Goal: Task Accomplishment & Management: Manage account settings

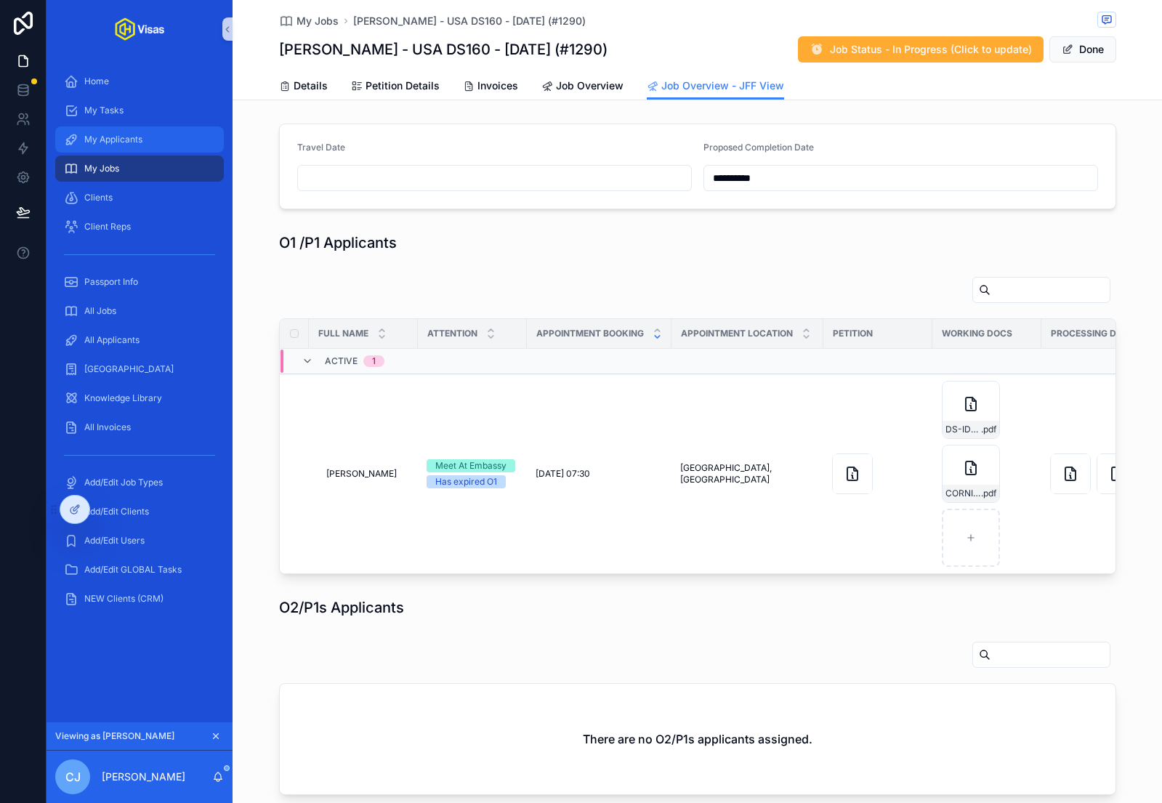
click at [134, 129] on div "My Applicants" at bounding box center [139, 139] width 151 height 23
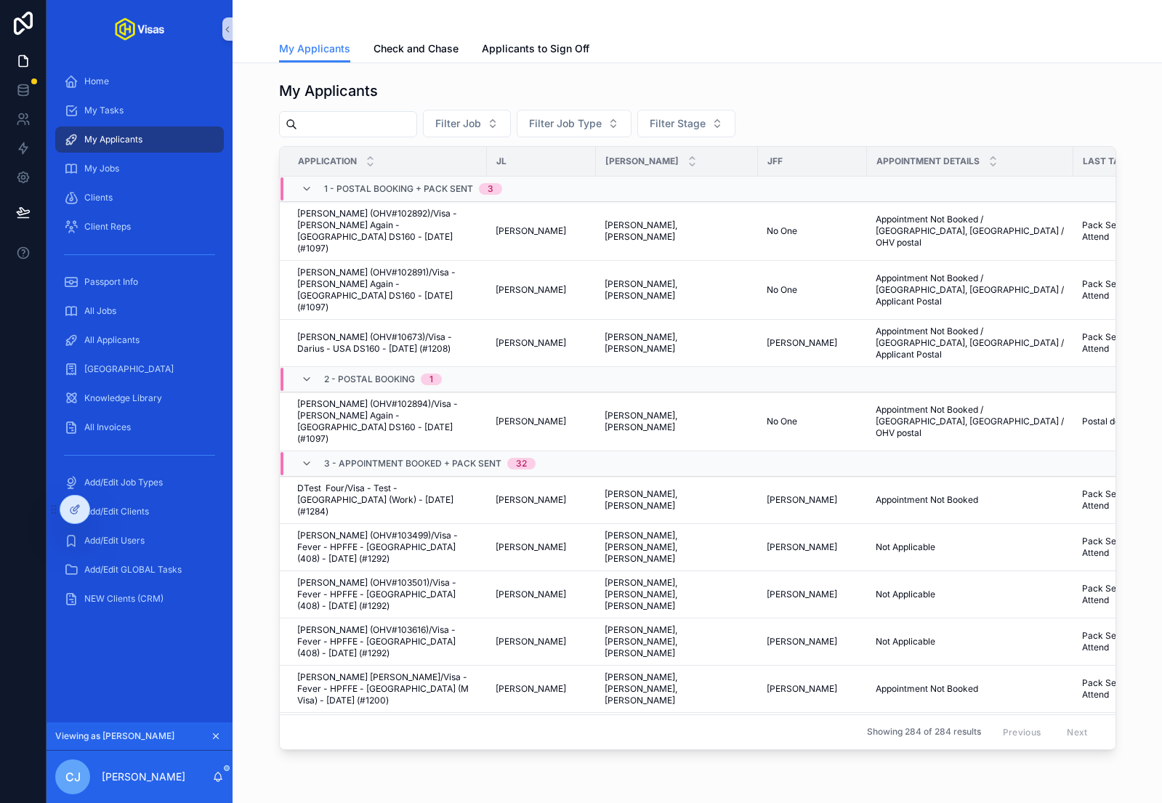
click at [353, 128] on input "scrollable content" at bounding box center [356, 124] width 119 height 20
type input "*****"
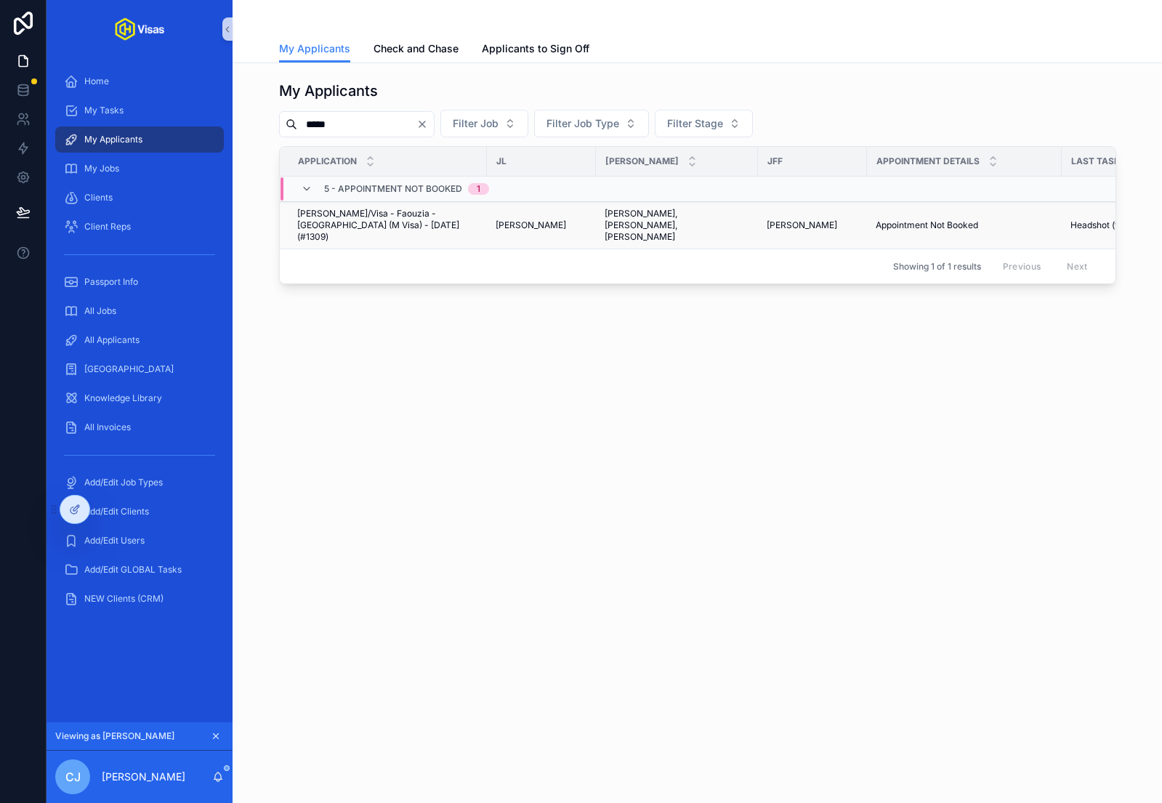
click at [398, 223] on span "Kevin Flasza/Visa - Faouzia - China (M Visa) - Sep/25 (#1309)" at bounding box center [387, 225] width 181 height 35
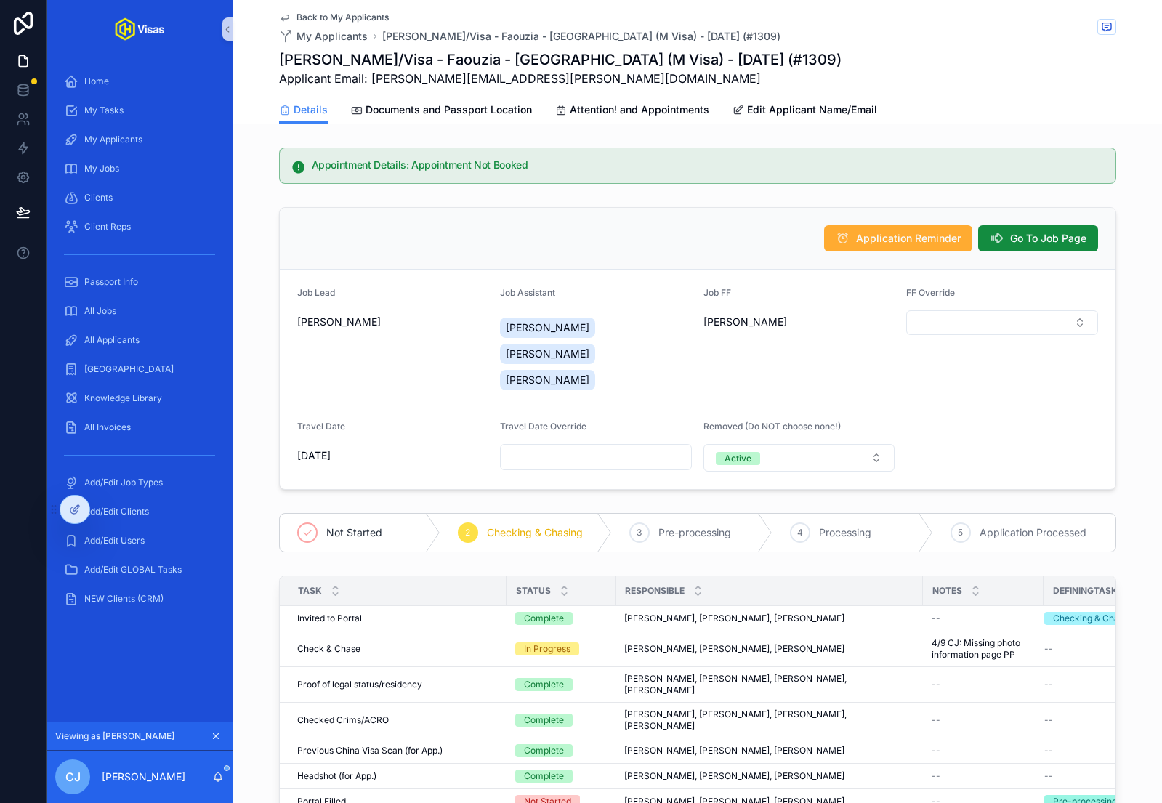
click at [470, 230] on div "Application Reminder Go To Job Page" at bounding box center [697, 238] width 801 height 26
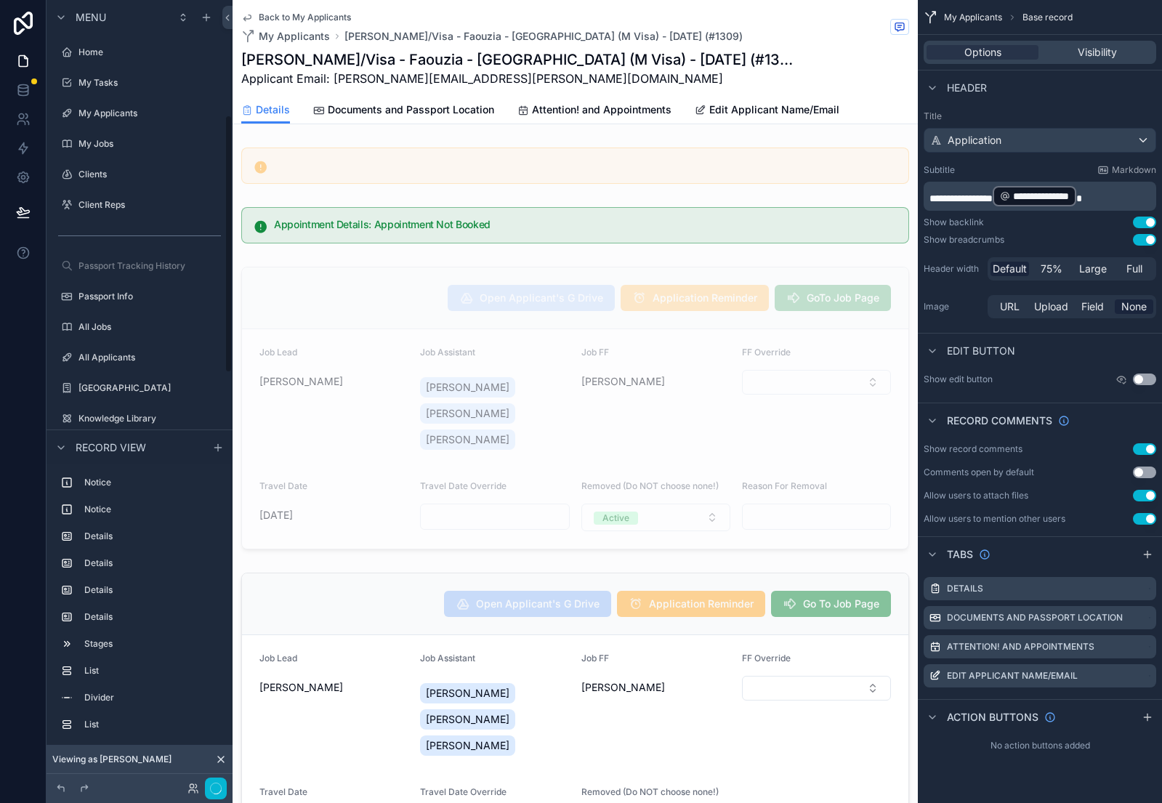
scroll to position [350, 0]
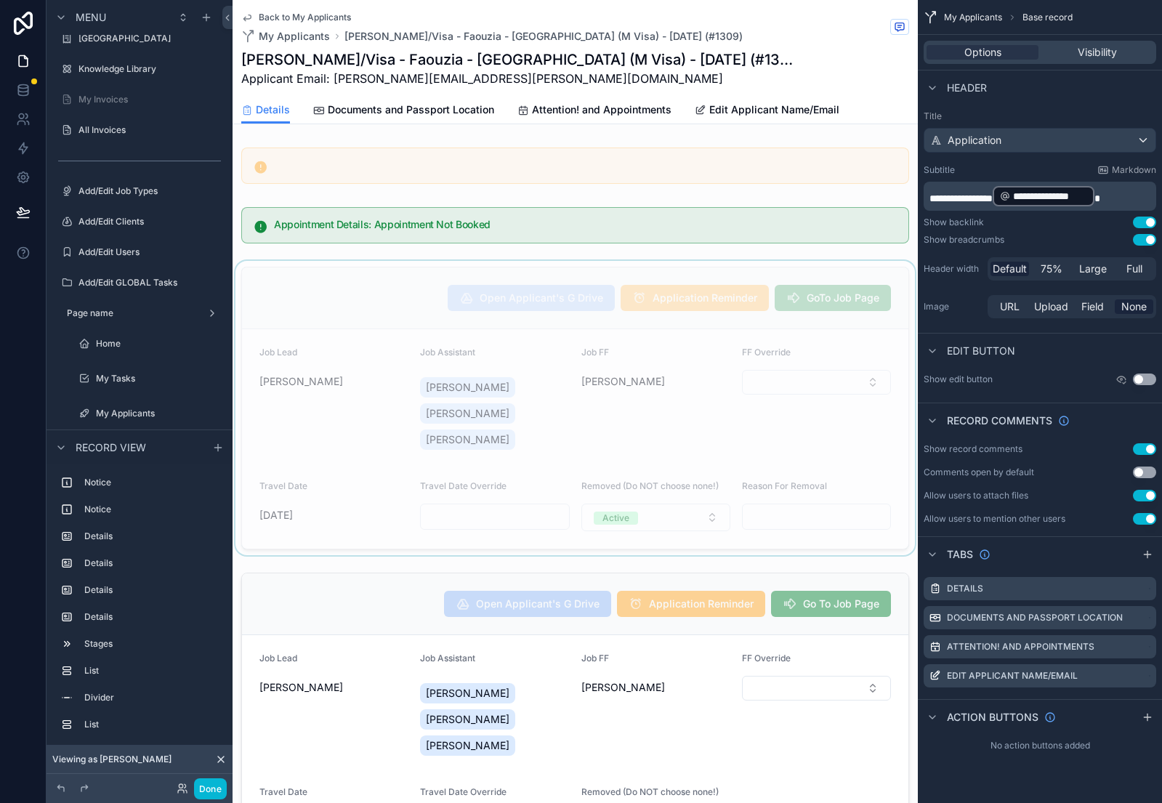
click at [474, 278] on div "scrollable content" at bounding box center [575, 408] width 685 height 294
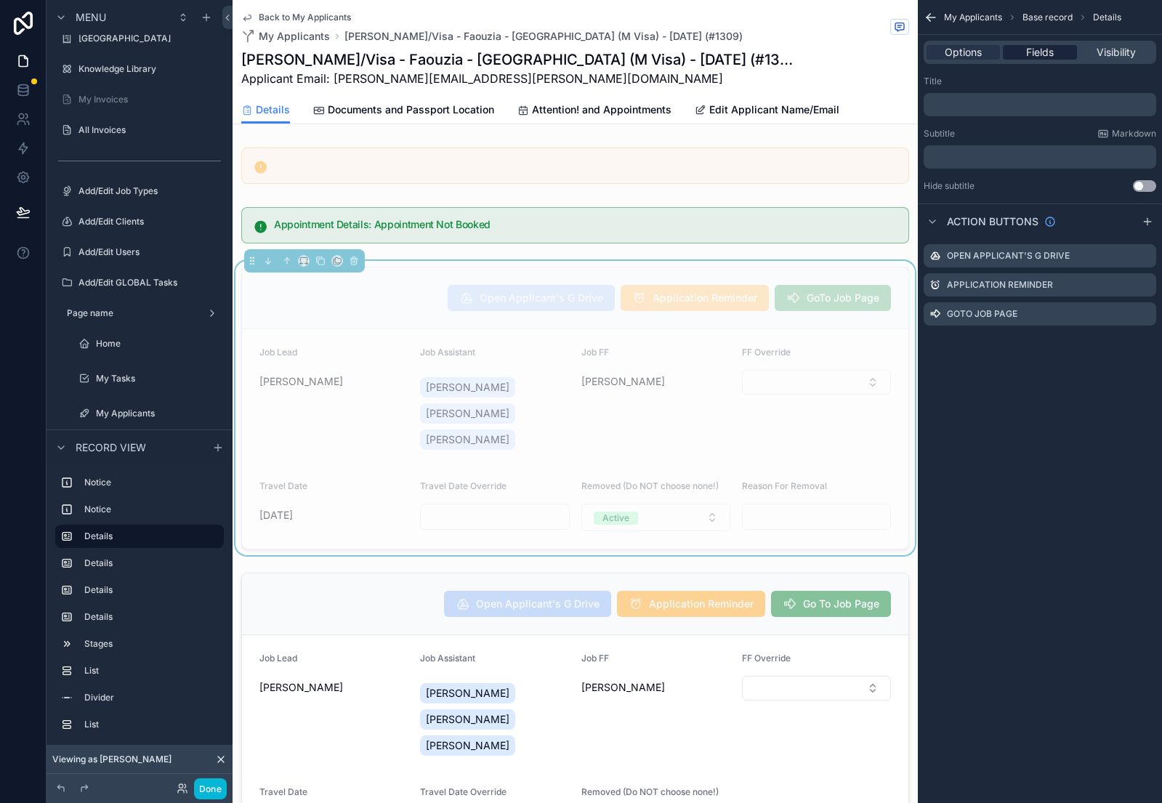
click at [1045, 55] on span "Fields" at bounding box center [1040, 52] width 28 height 15
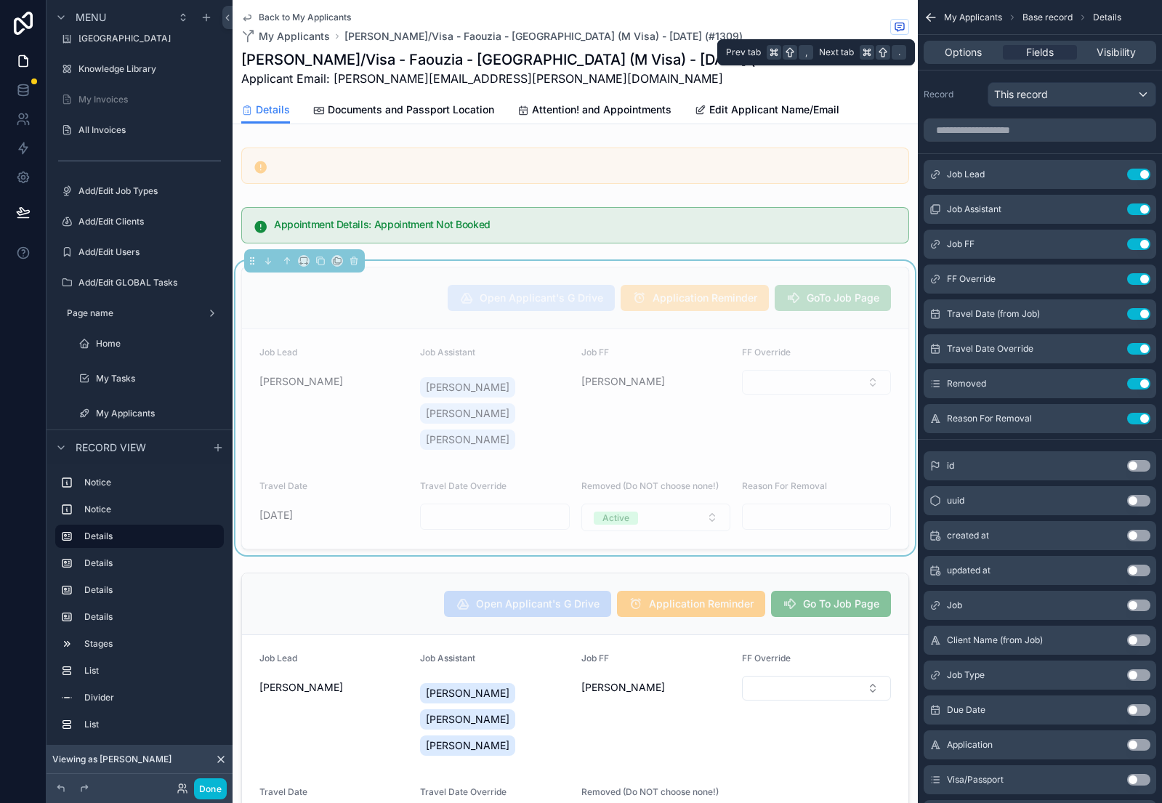
click at [957, 60] on div "Options Fields Visibility" at bounding box center [1040, 52] width 233 height 23
click at [958, 50] on span "Options" at bounding box center [963, 52] width 37 height 15
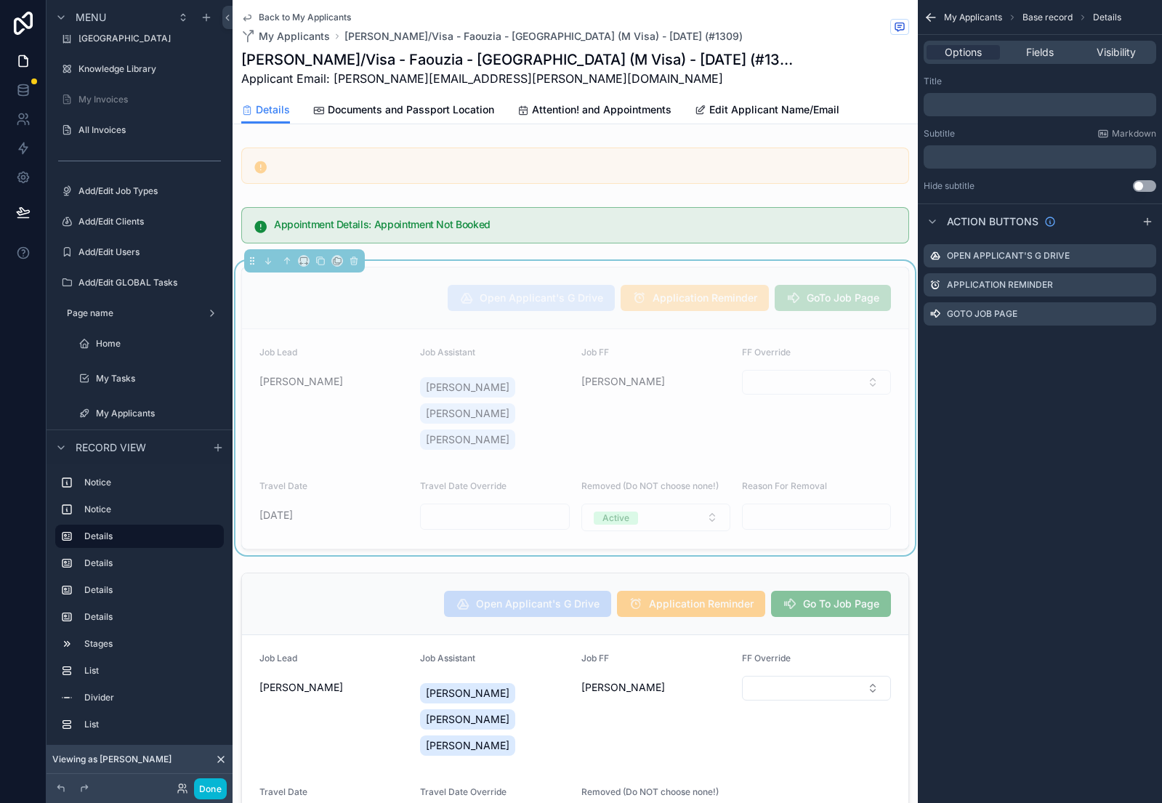
click at [710, 267] on div "Open Applicant's G Drive Application Reminder GoTo Job Page Job Lead Kayleigh R…" at bounding box center [575, 408] width 668 height 283
click at [212, 780] on button "Done" at bounding box center [210, 789] width 33 height 21
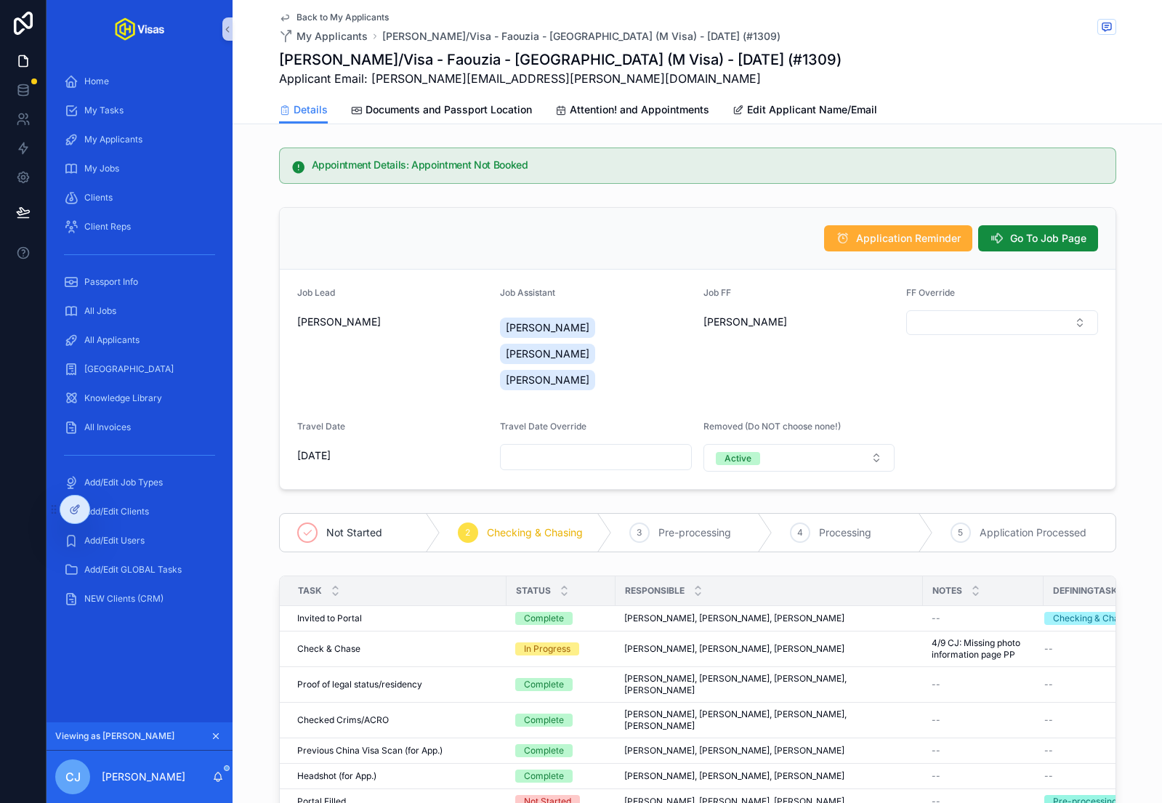
click at [325, 15] on span "Back to My Applicants" at bounding box center [343, 18] width 92 height 12
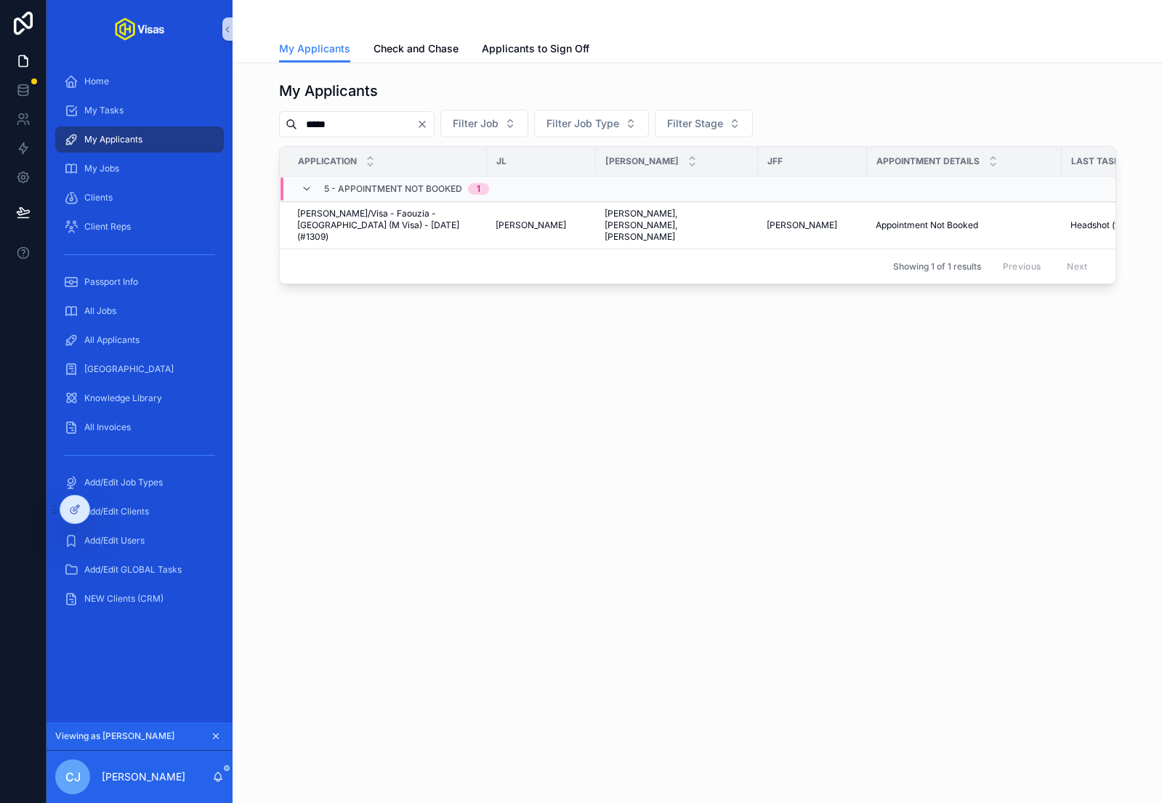
click at [353, 120] on input "*****" at bounding box center [356, 124] width 119 height 20
type input "********"
click at [350, 221] on span "[PERSON_NAME] (OHV#103198)/Visa - We Are Family - [GEOGRAPHIC_DATA] DS160 - [DA…" at bounding box center [387, 225] width 181 height 35
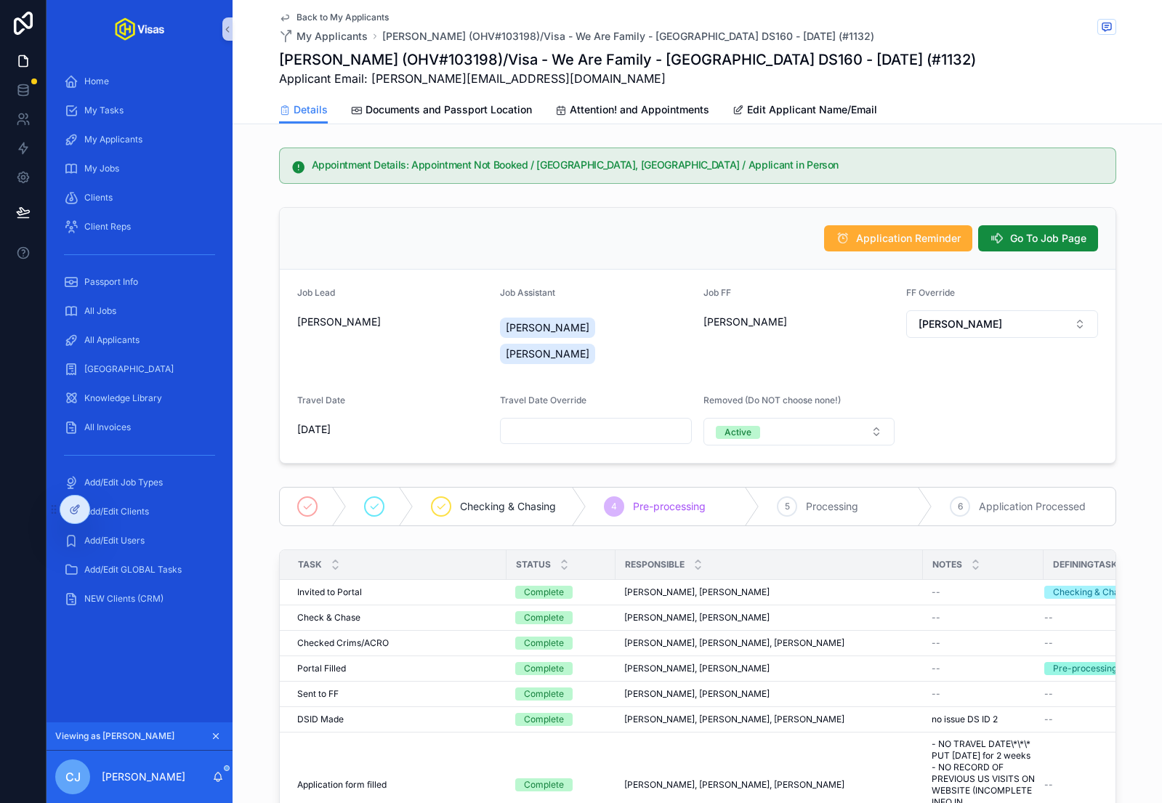
click at [214, 733] on icon "scrollable content" at bounding box center [216, 736] width 10 height 10
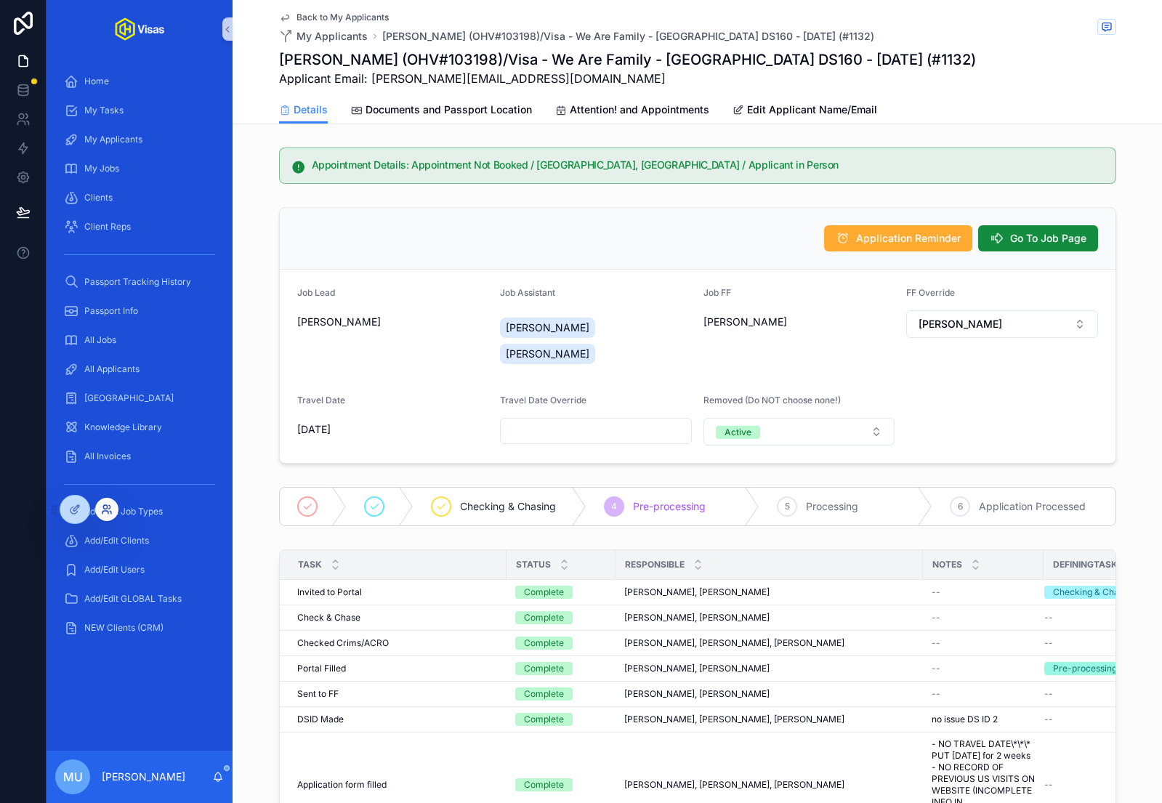
click at [109, 504] on icon at bounding box center [107, 510] width 12 height 12
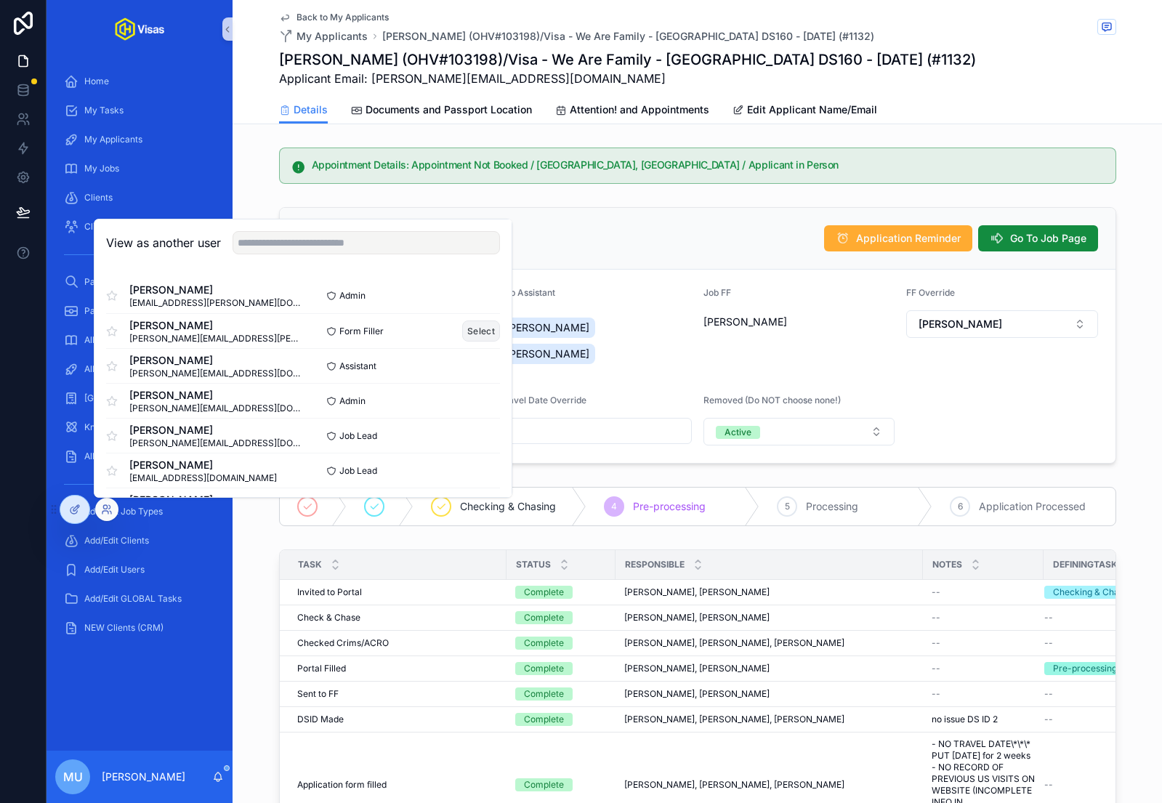
click at [473, 329] on button "Select" at bounding box center [481, 331] width 38 height 21
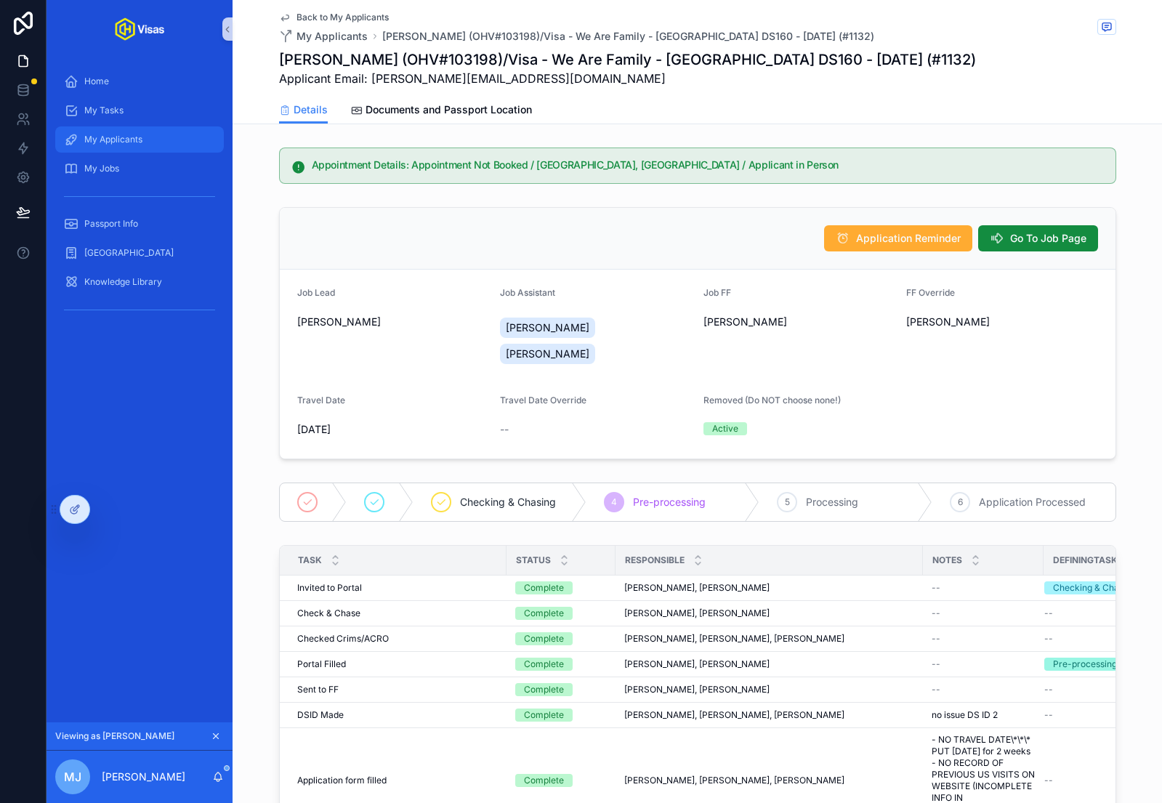
click at [121, 140] on span "My Applicants" at bounding box center [113, 140] width 58 height 12
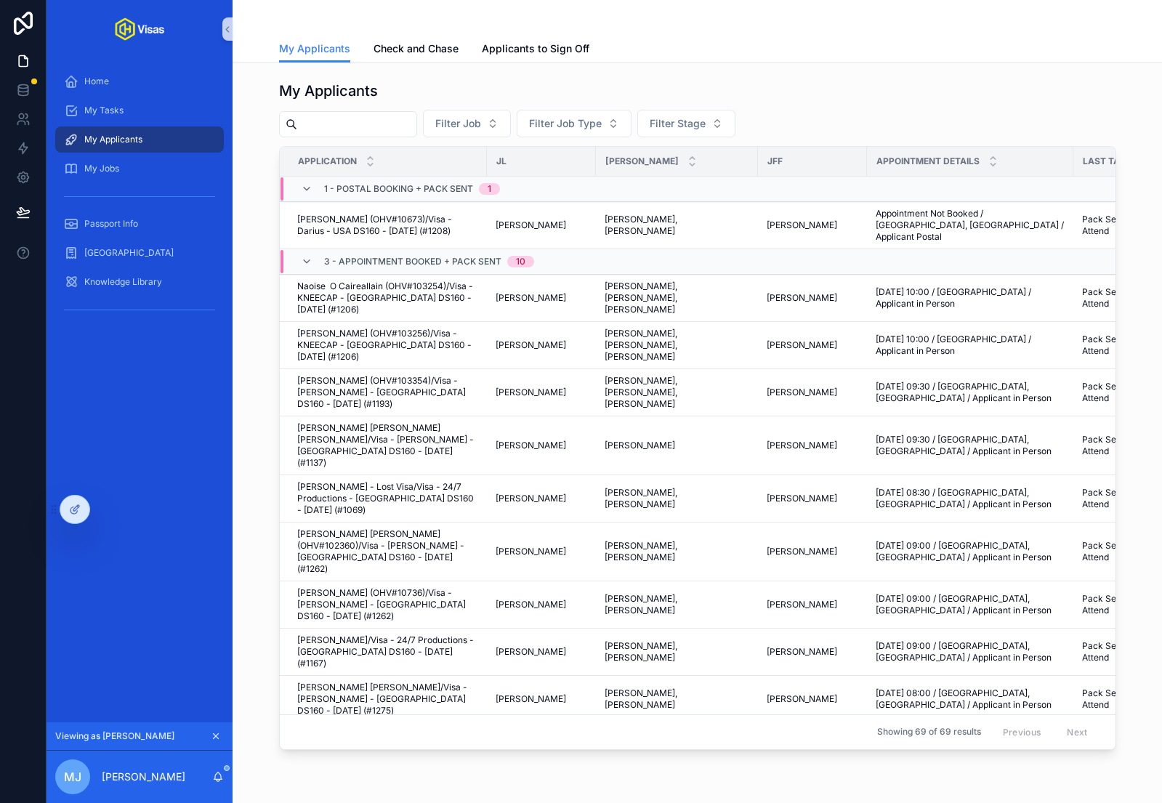
click at [377, 126] on input "scrollable content" at bounding box center [356, 124] width 119 height 20
type input "******"
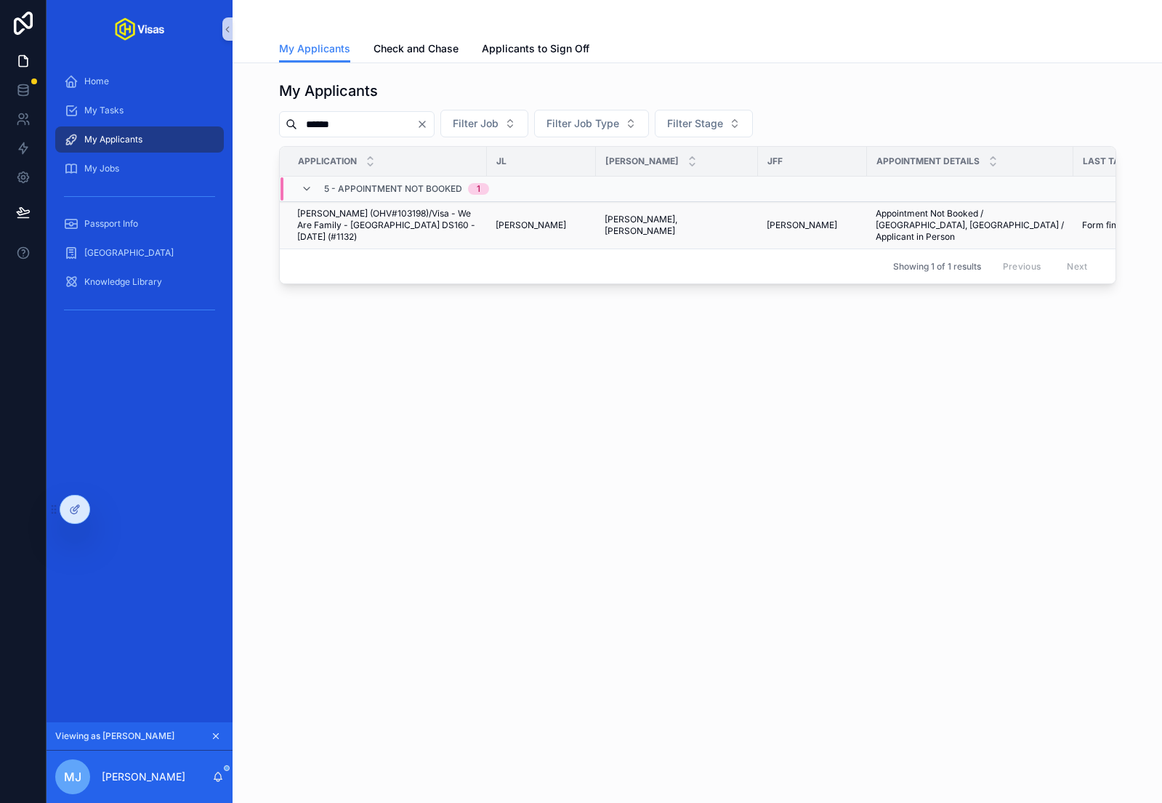
click at [333, 229] on span "[PERSON_NAME] (OHV#103198)/Visa - We Are Family - [GEOGRAPHIC_DATA] DS160 - [DA…" at bounding box center [387, 225] width 181 height 35
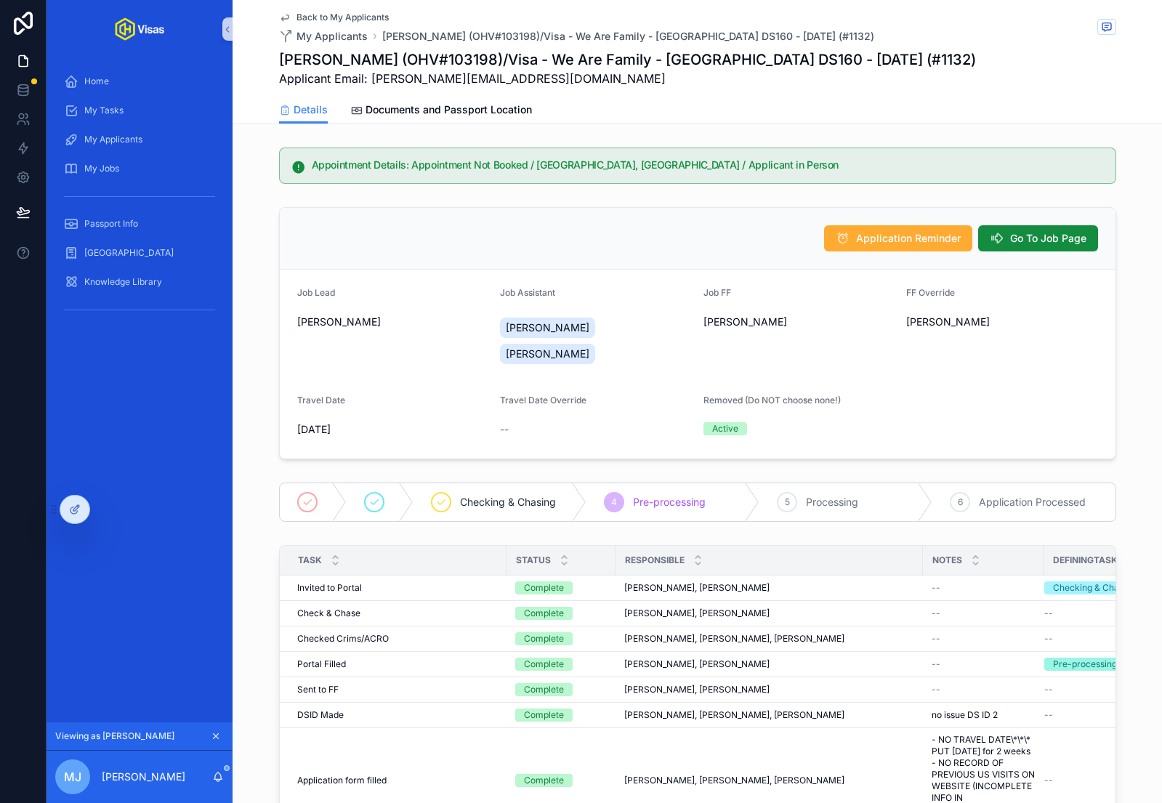
click at [398, 220] on div "Application Reminder Go To Job Page" at bounding box center [698, 239] width 836 height 62
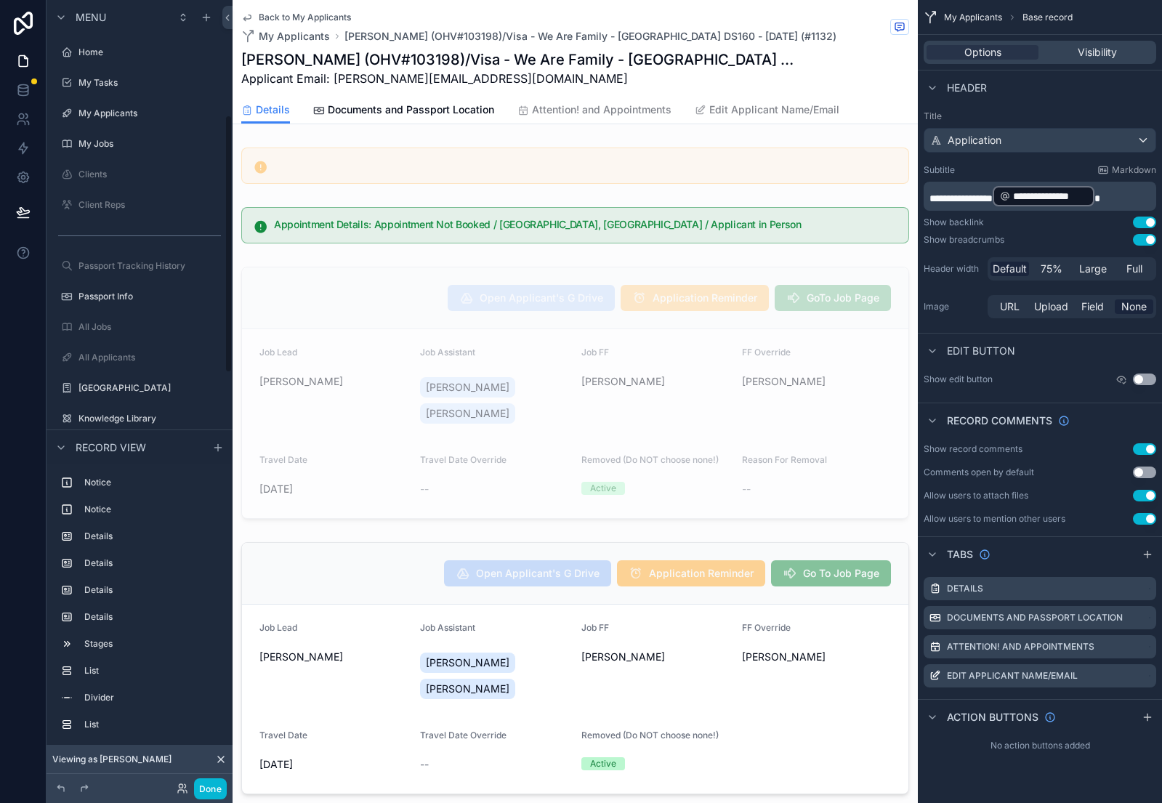
scroll to position [350, 0]
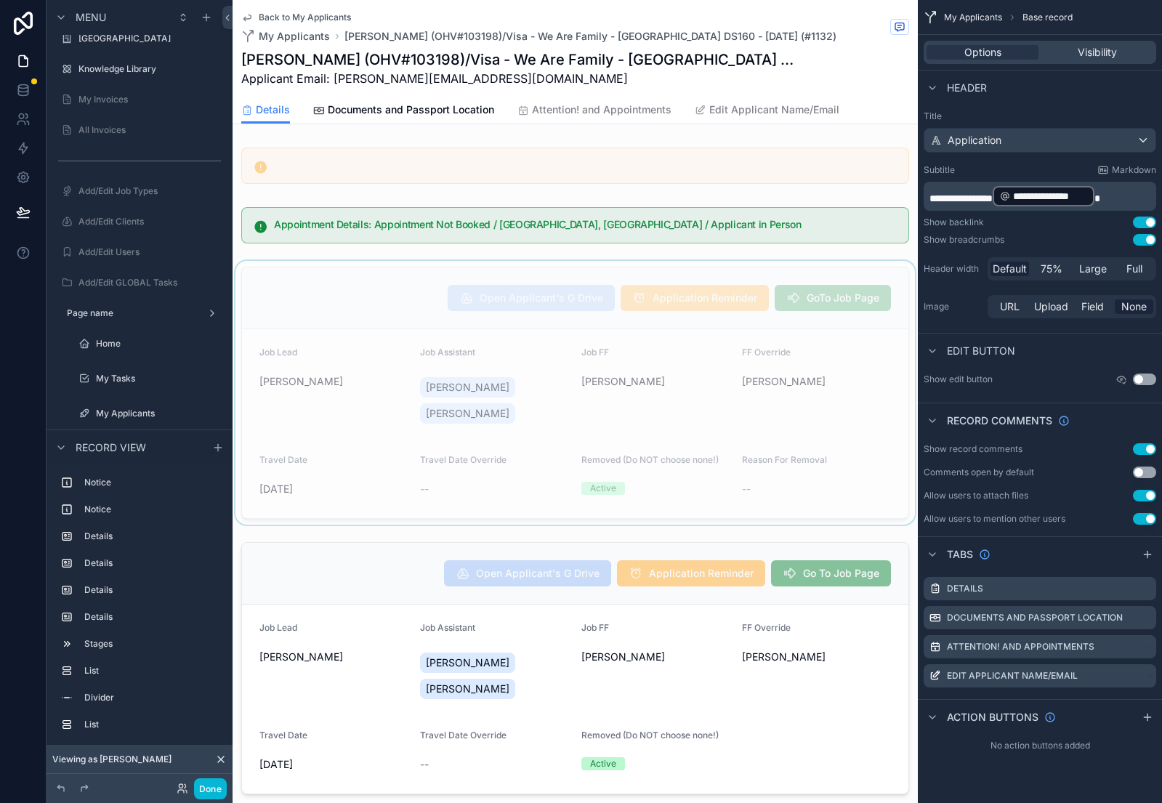
click at [382, 280] on div "scrollable content" at bounding box center [575, 393] width 685 height 264
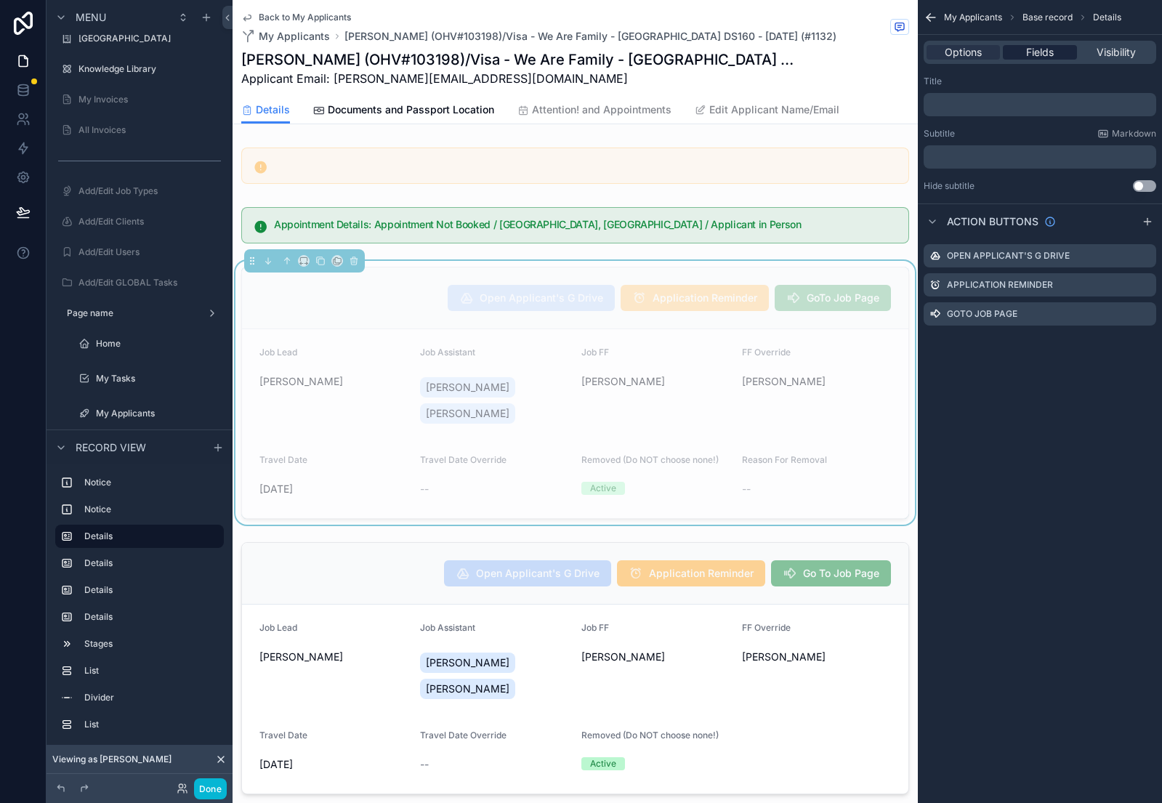
click at [1047, 45] on span "Fields" at bounding box center [1040, 52] width 28 height 15
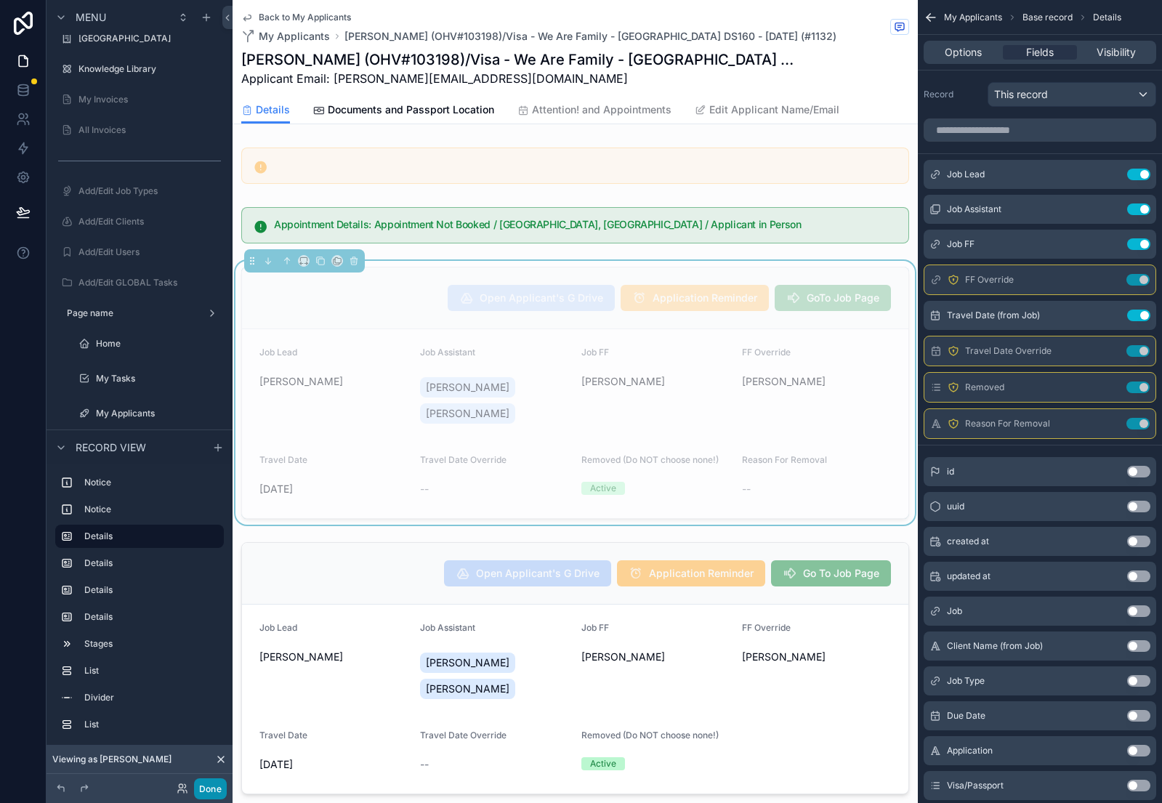
click at [210, 786] on button "Done" at bounding box center [210, 789] width 33 height 21
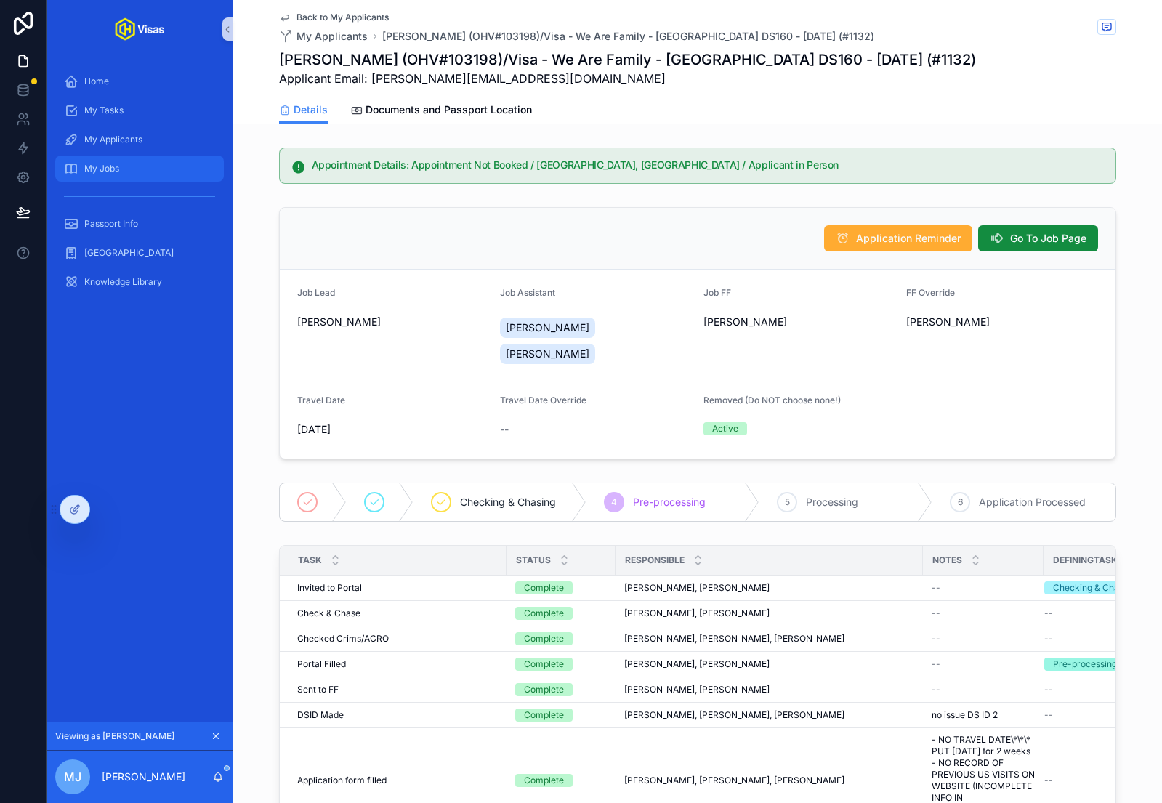
click at [99, 169] on span "My Jobs" at bounding box center [101, 169] width 35 height 12
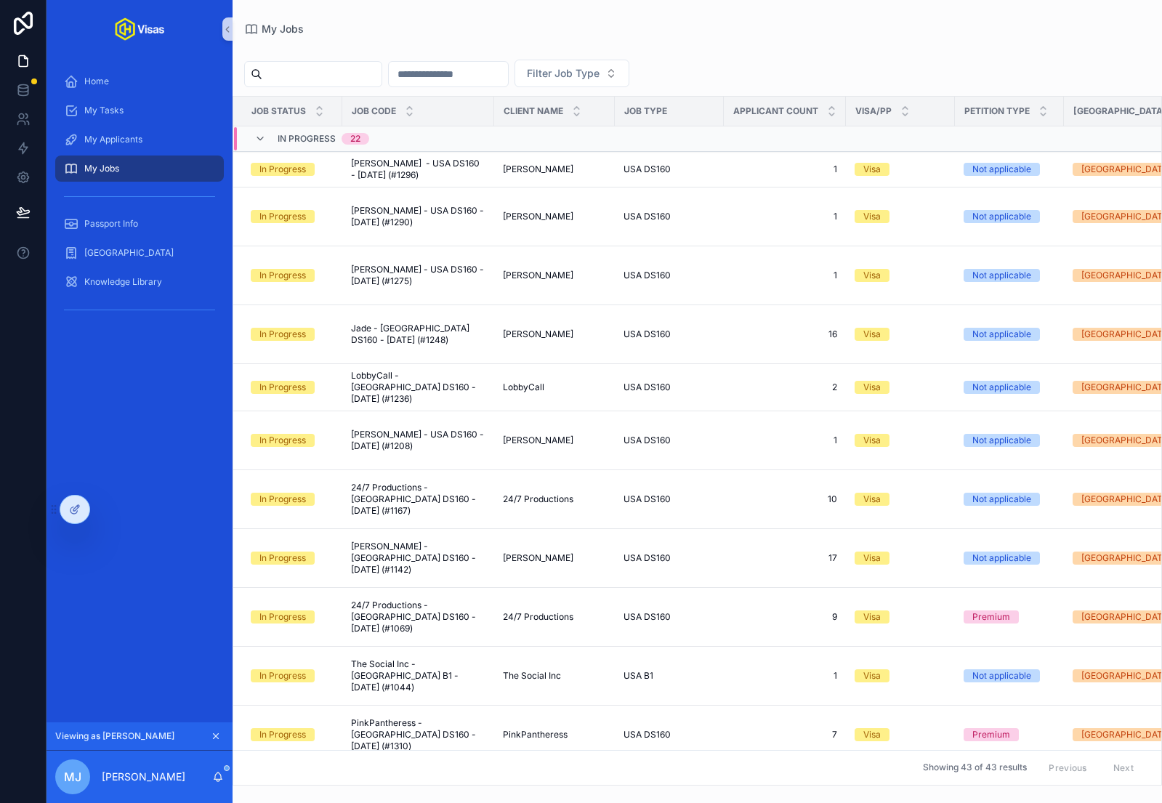
click at [316, 76] on input "scrollable content" at bounding box center [321, 74] width 119 height 20
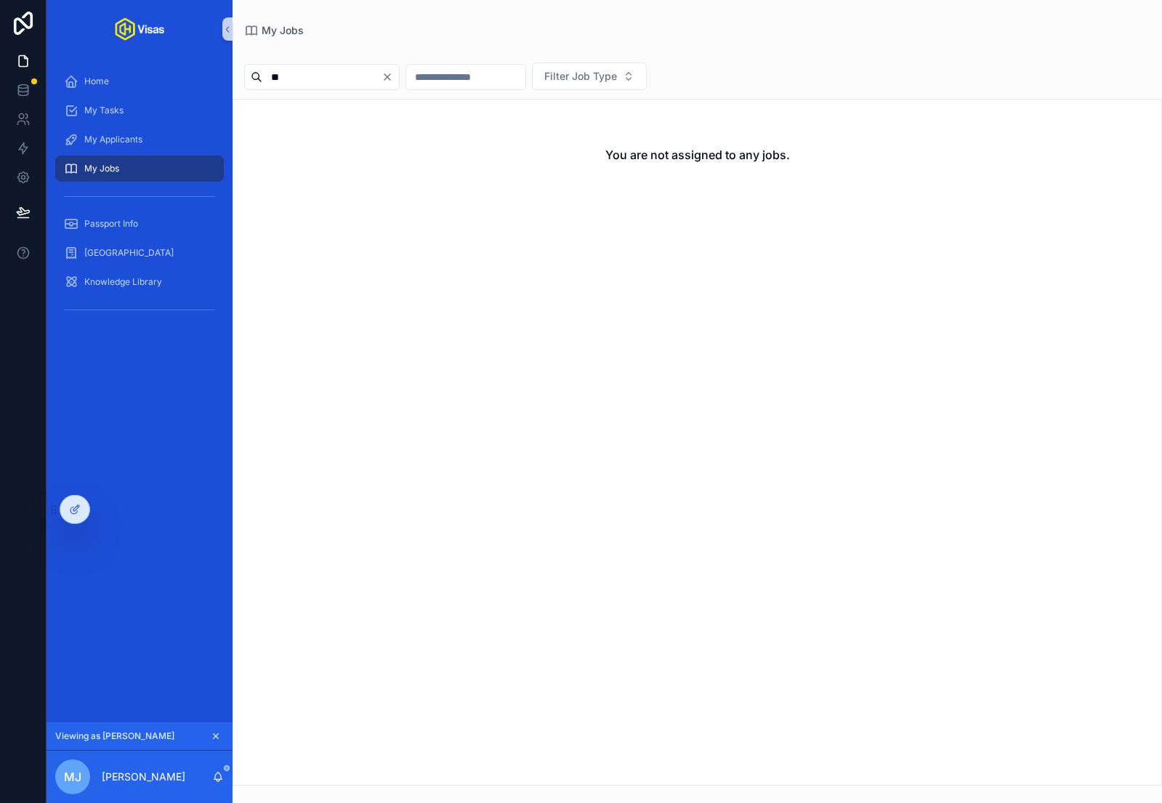
type input "*"
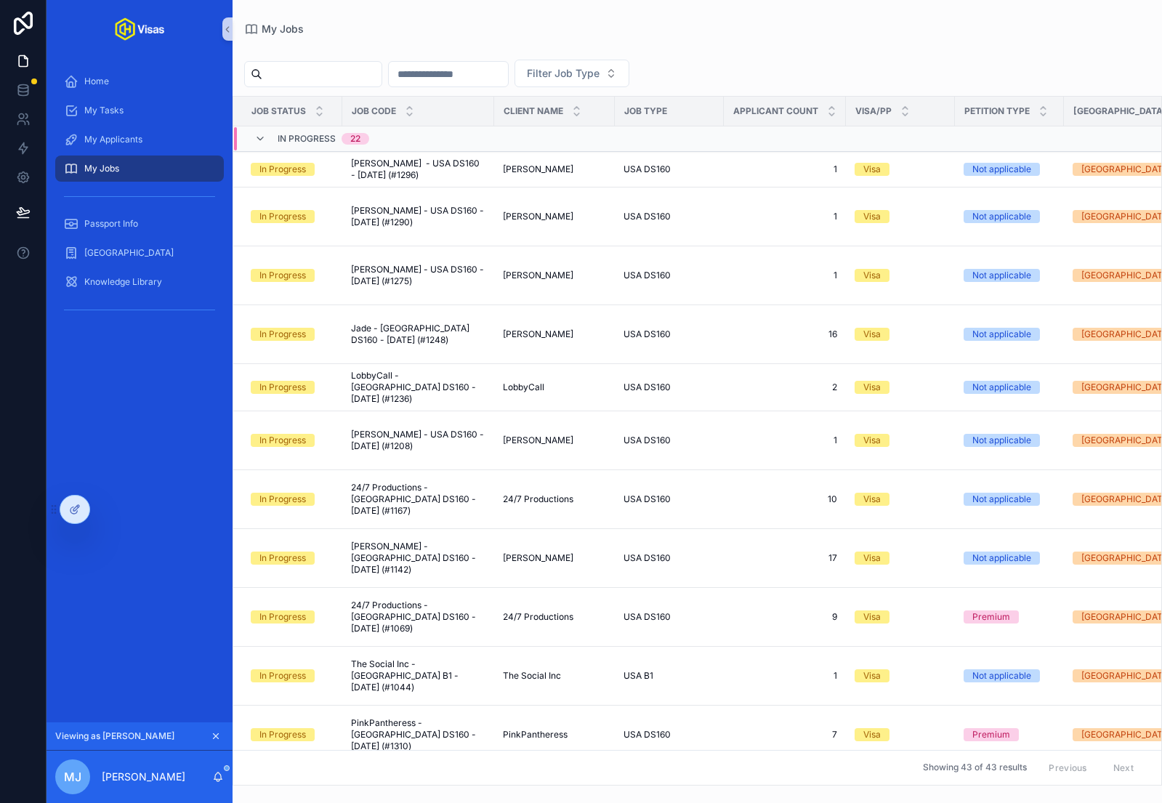
click at [752, 50] on div "scrollable content" at bounding box center [697, 47] width 906 height 7
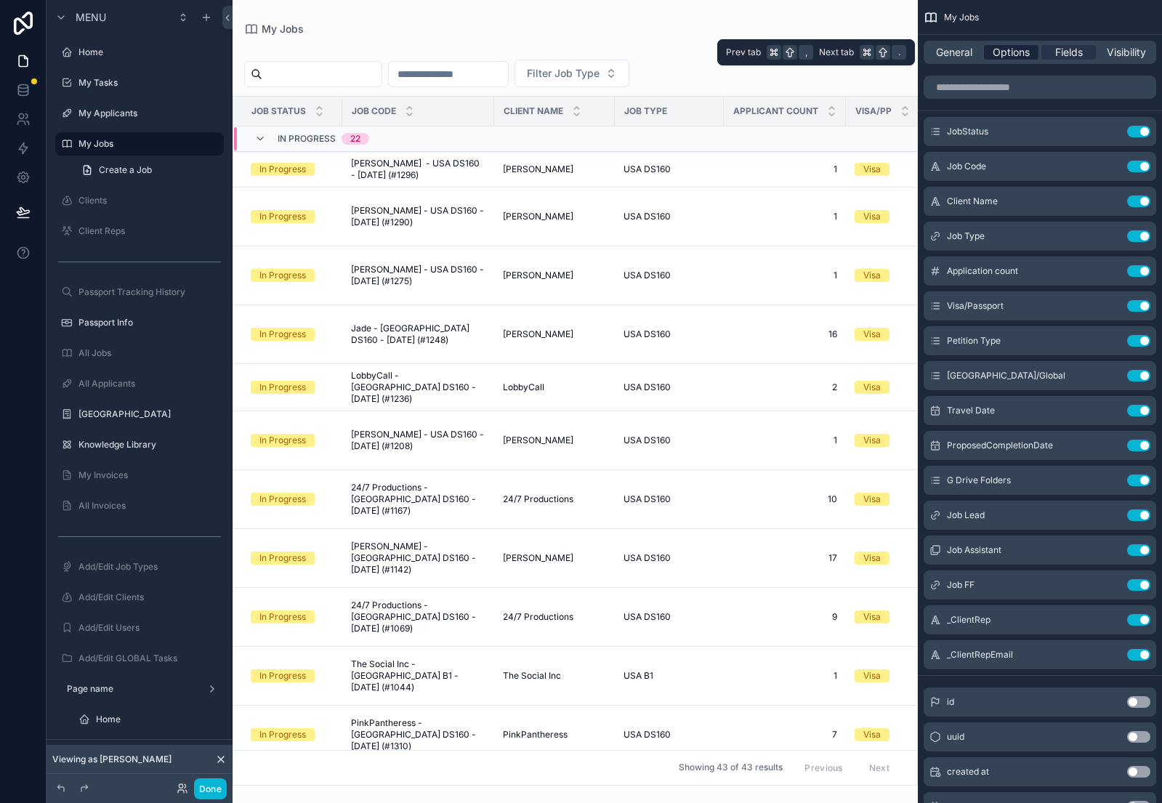
click at [1005, 49] on span "Options" at bounding box center [1011, 52] width 37 height 15
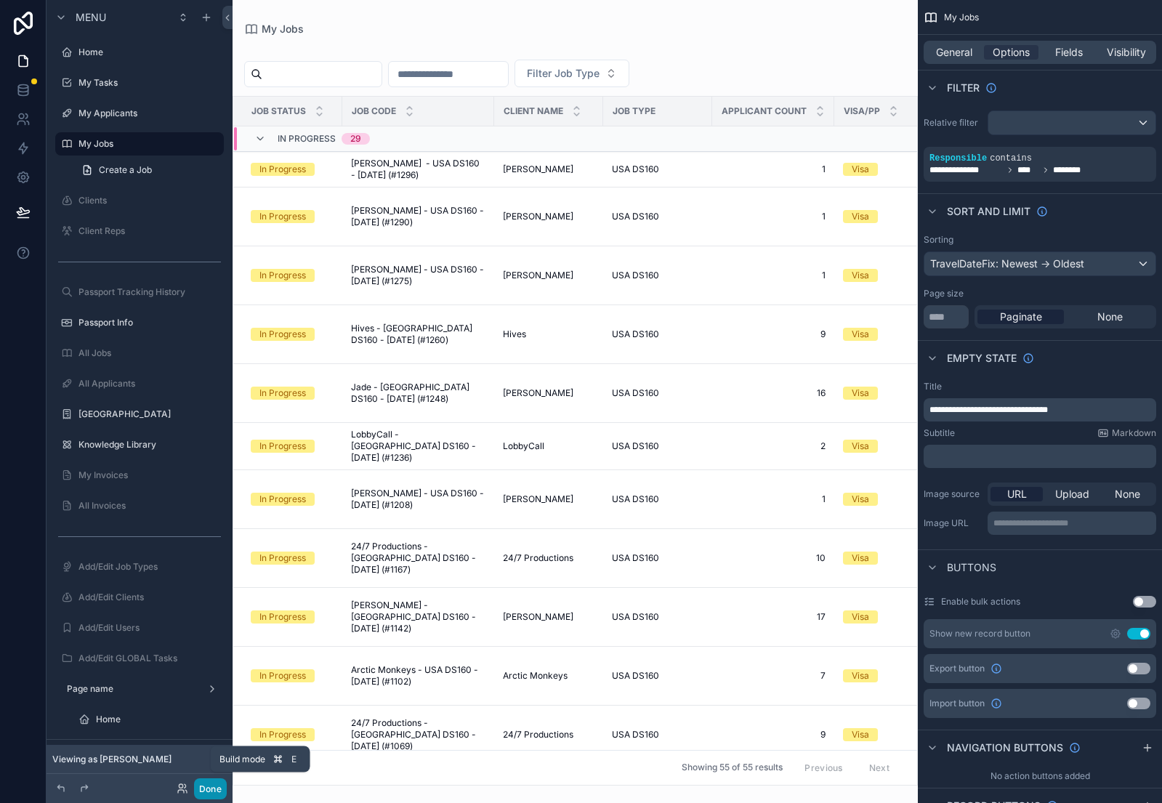
click at [212, 789] on button "Done" at bounding box center [210, 789] width 33 height 21
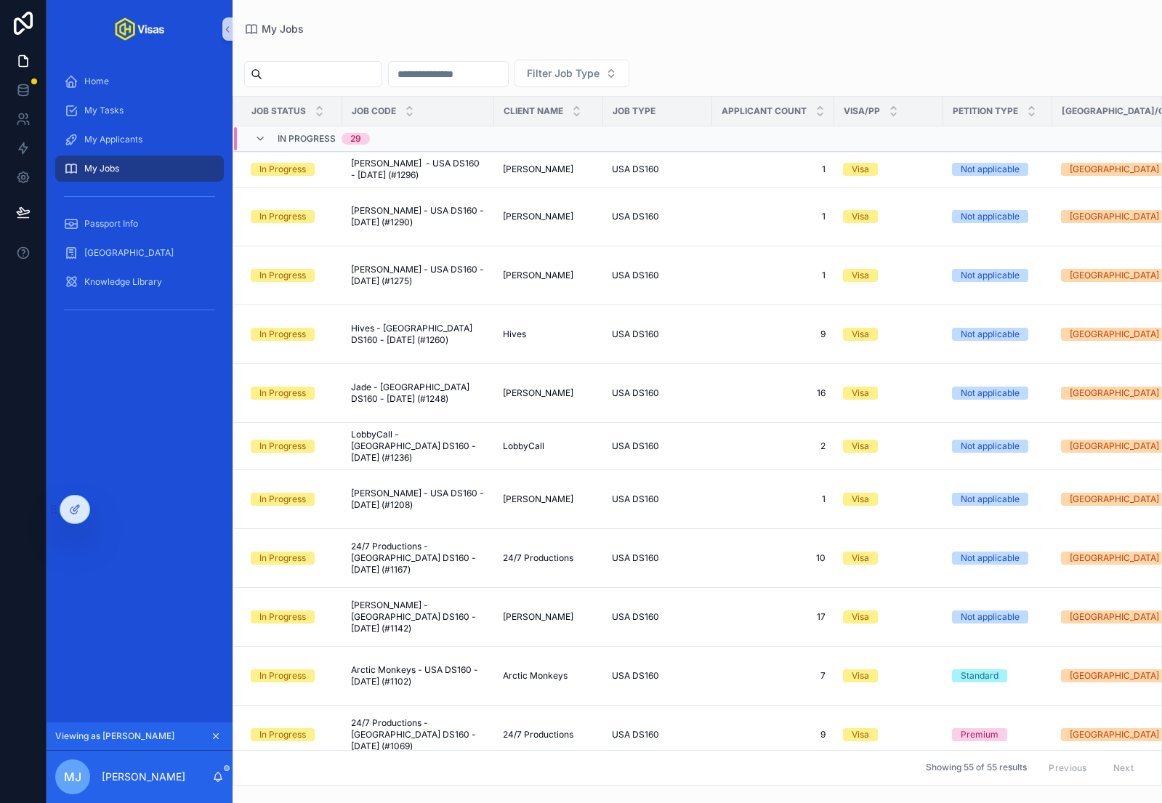
click at [355, 67] on input "scrollable content" at bounding box center [321, 74] width 119 height 20
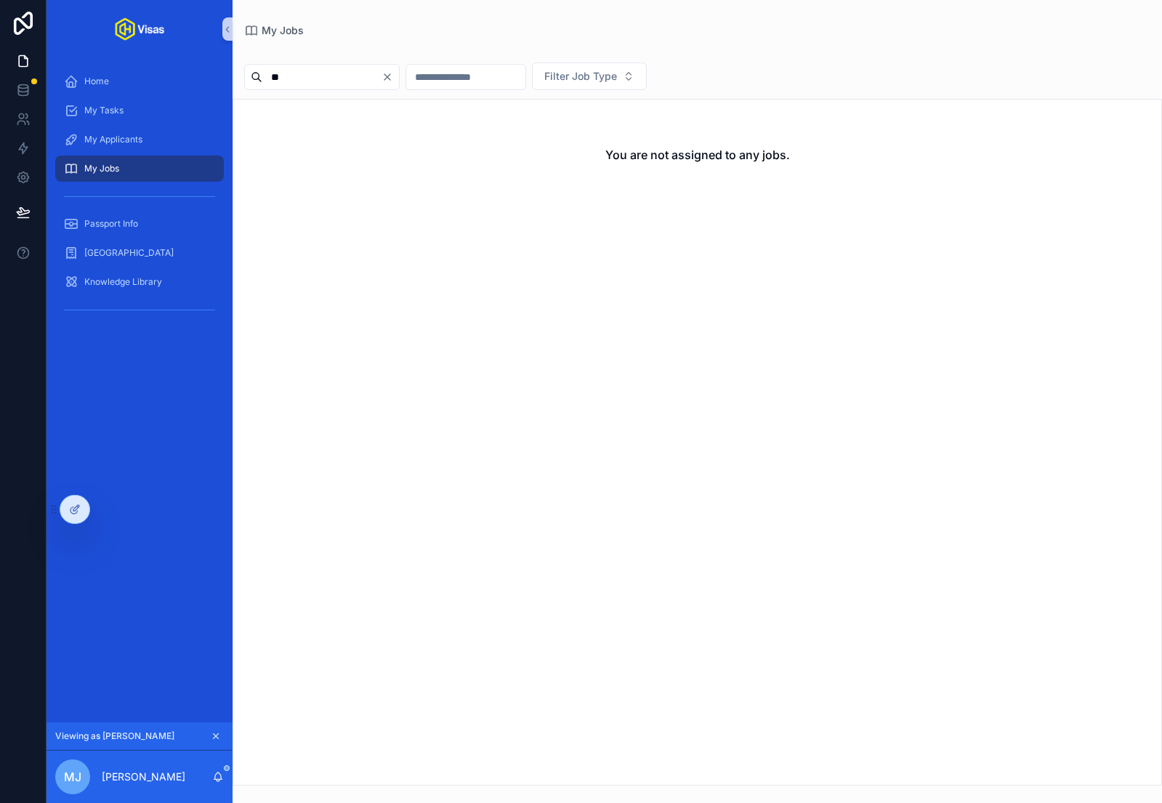
type input "*"
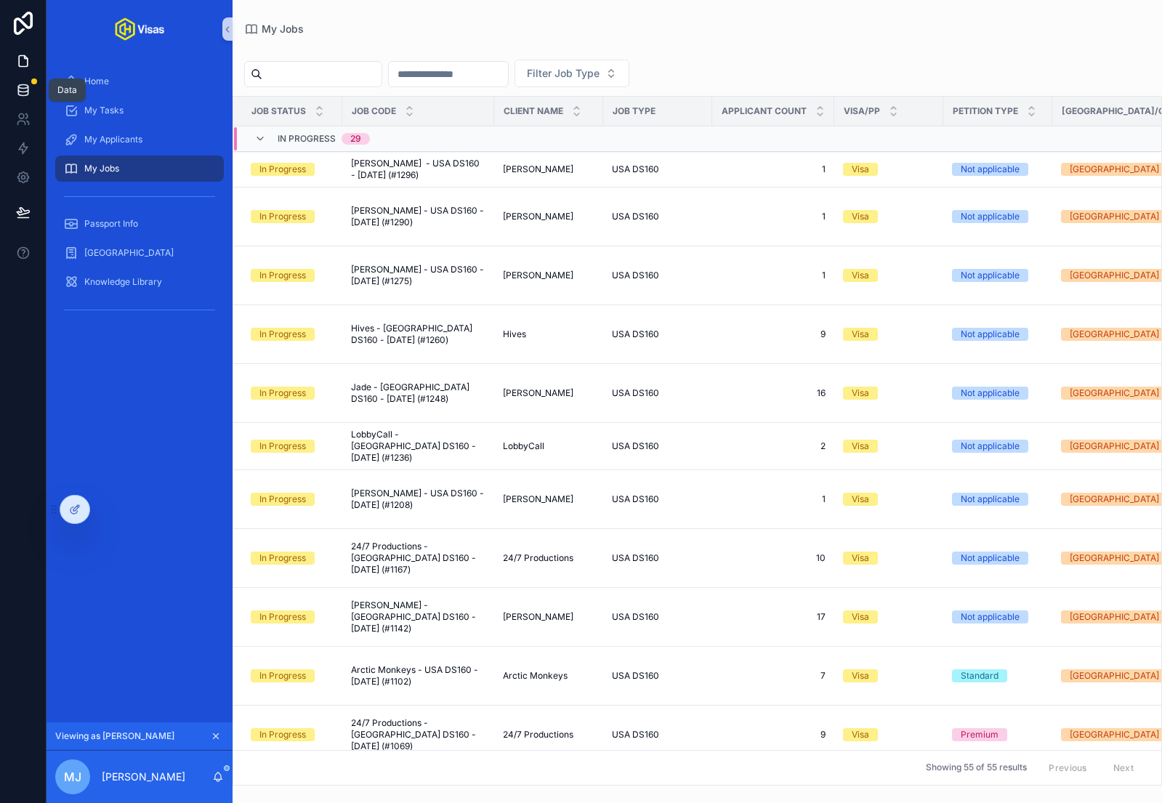
click at [28, 91] on icon at bounding box center [23, 90] width 15 height 15
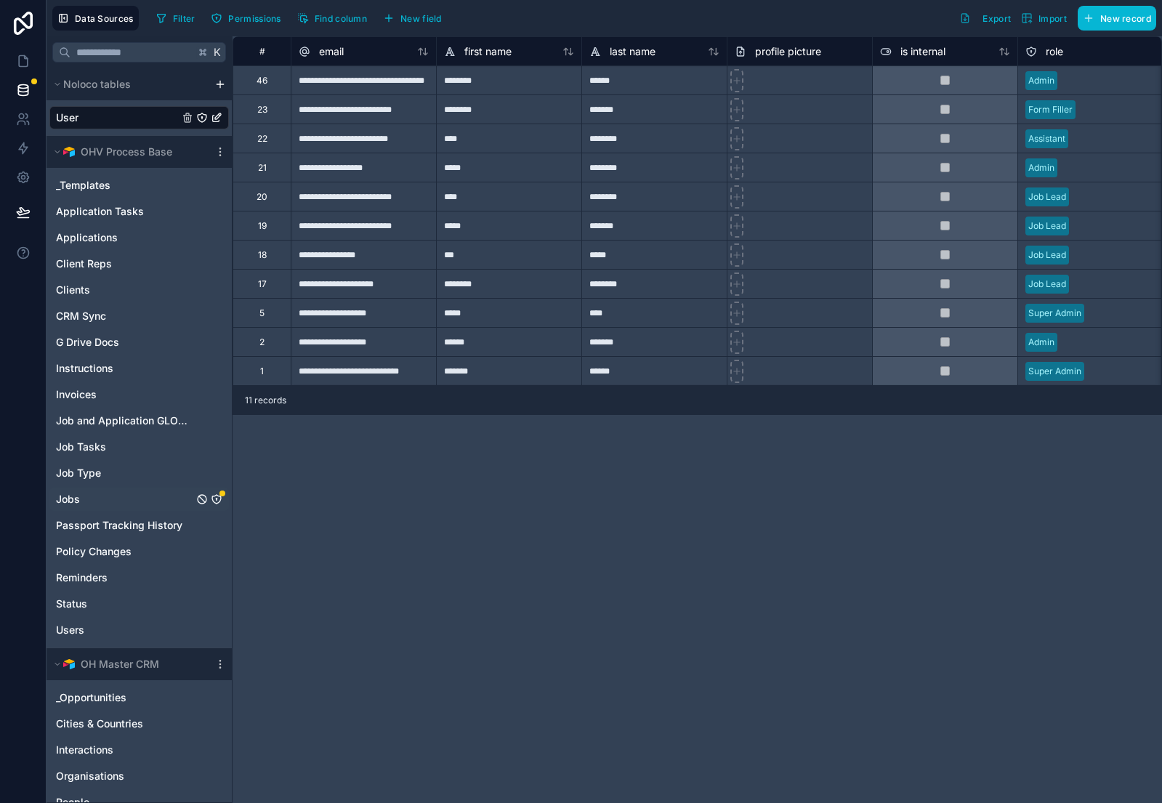
click at [214, 497] on icon "Jobs" at bounding box center [217, 500] width 12 height 12
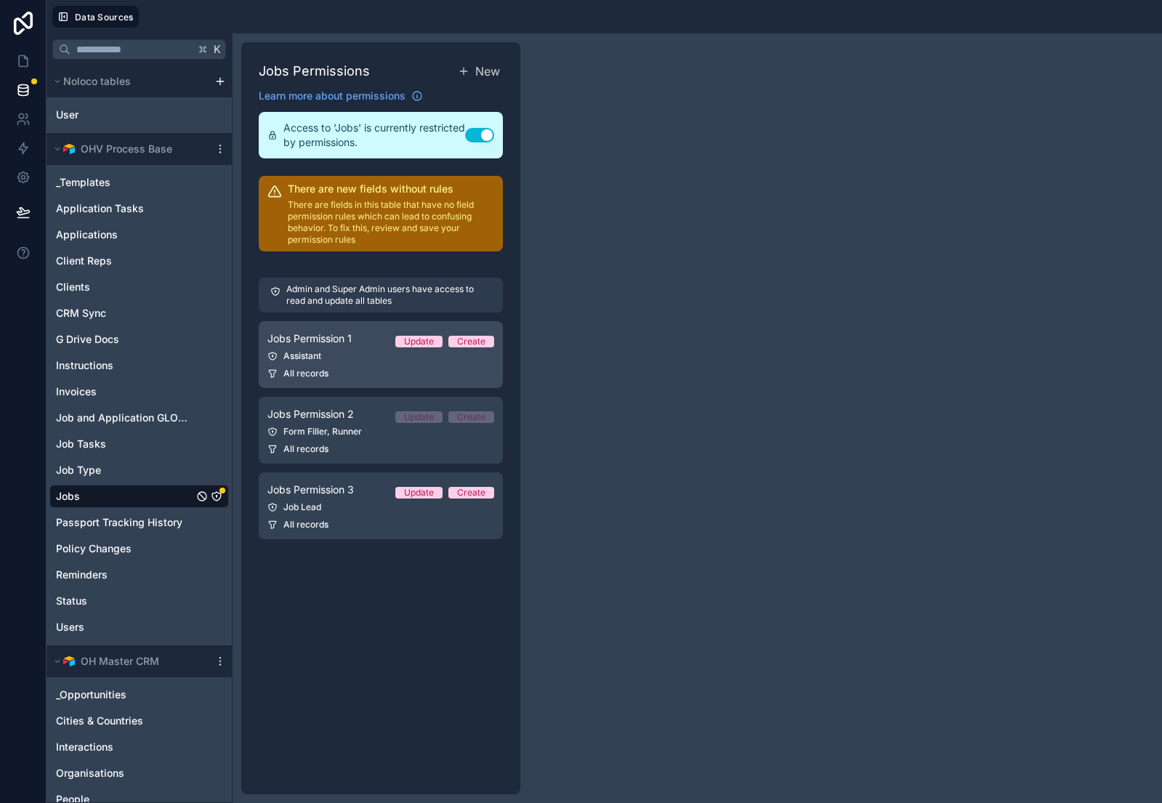
click at [340, 350] on div "Assistant" at bounding box center [381, 356] width 227 height 12
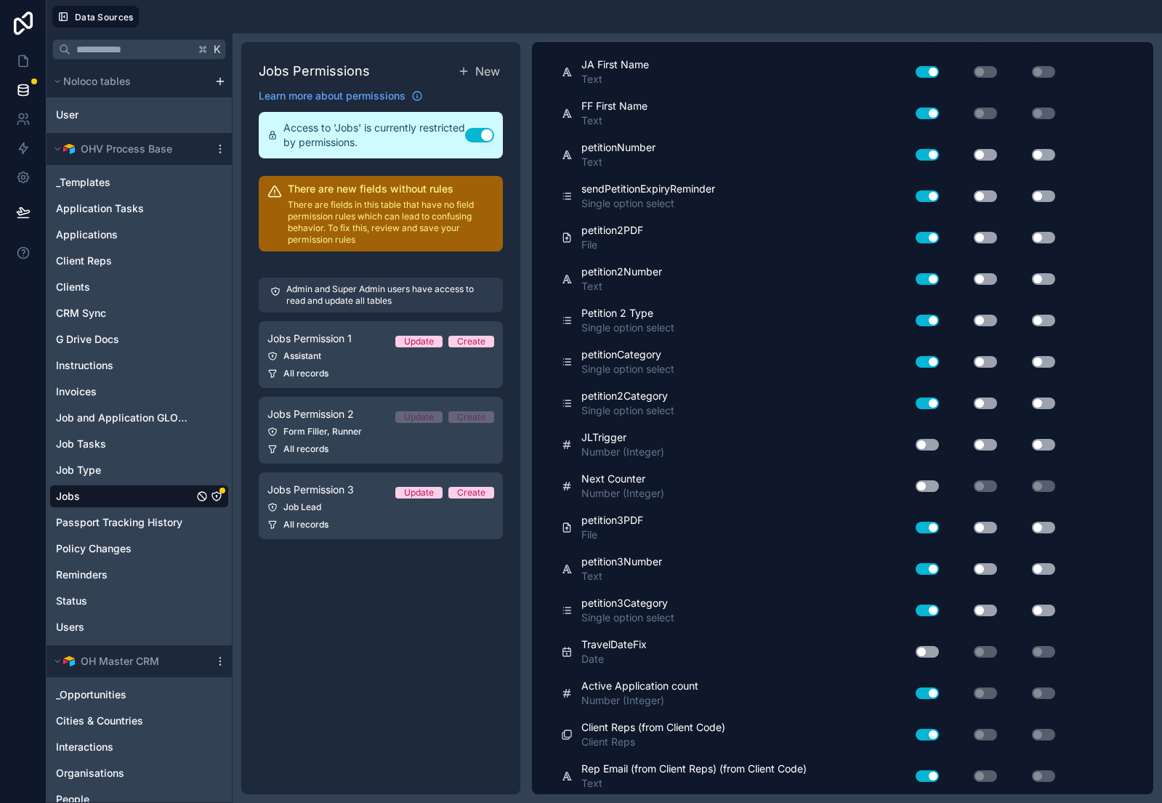
scroll to position [2728, 0]
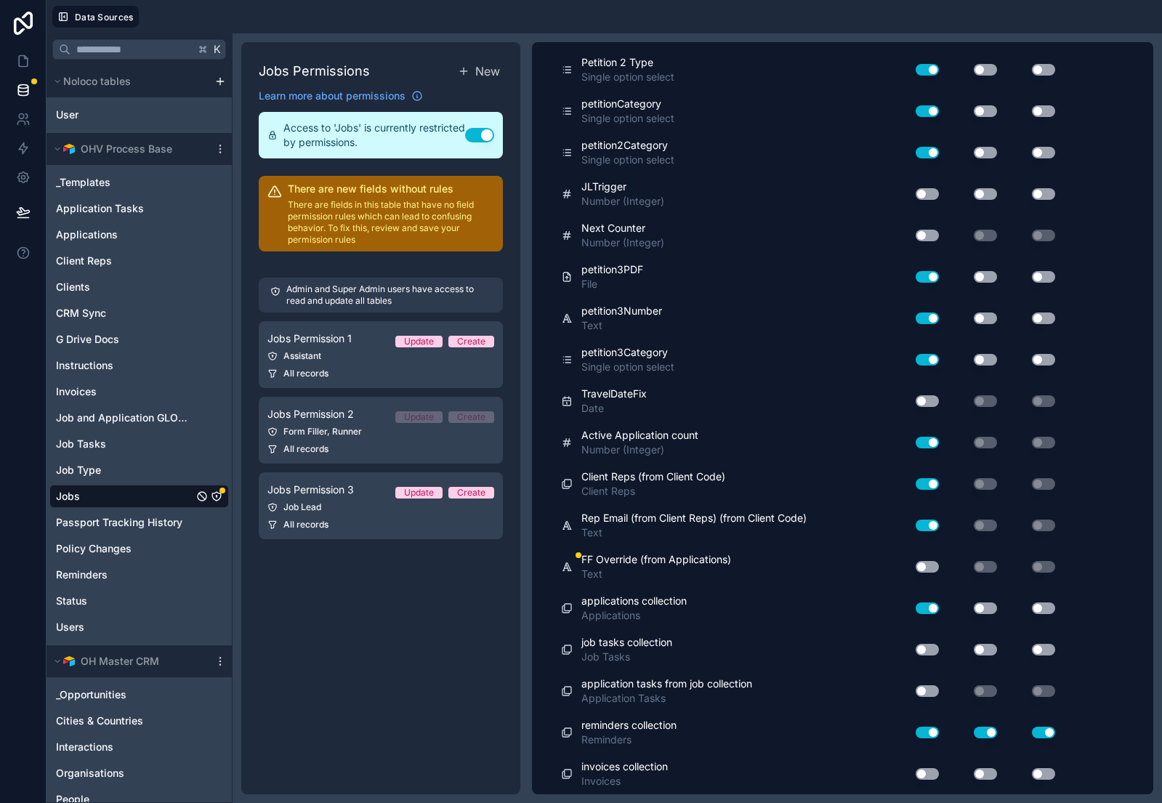
click at [931, 566] on button "Use setting" at bounding box center [927, 567] width 23 height 12
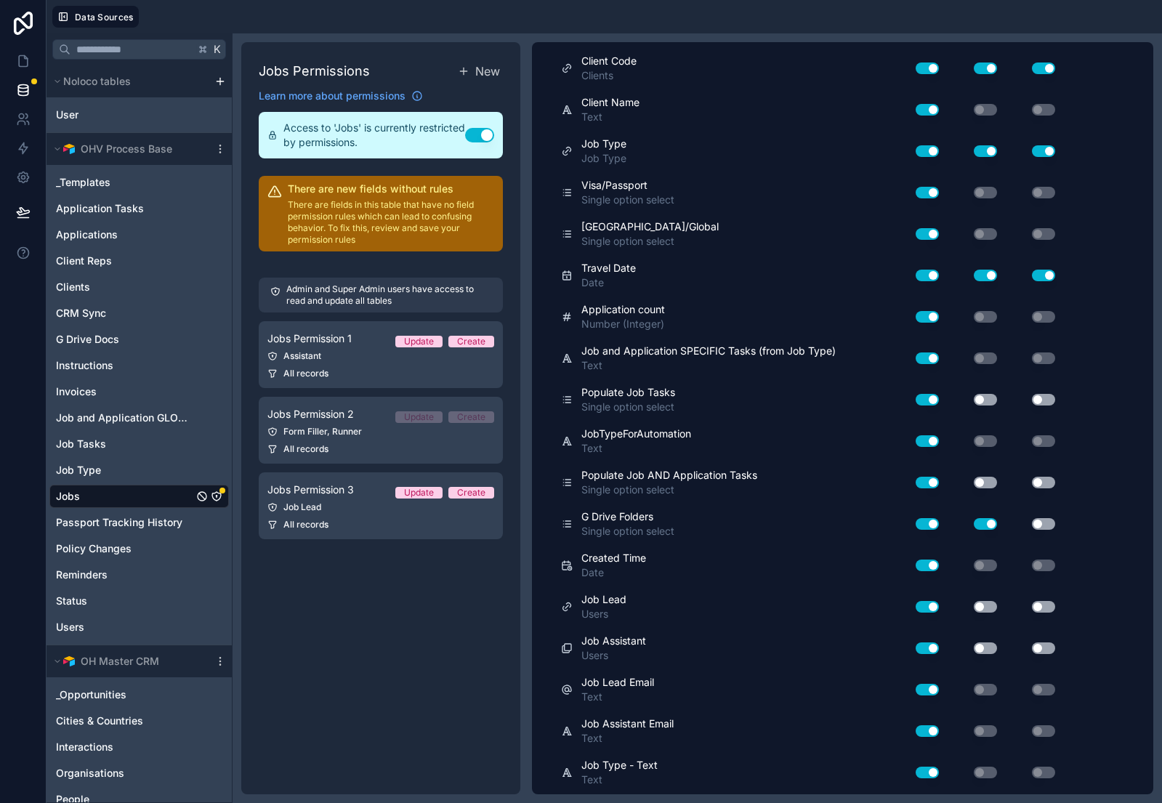
scroll to position [0, 0]
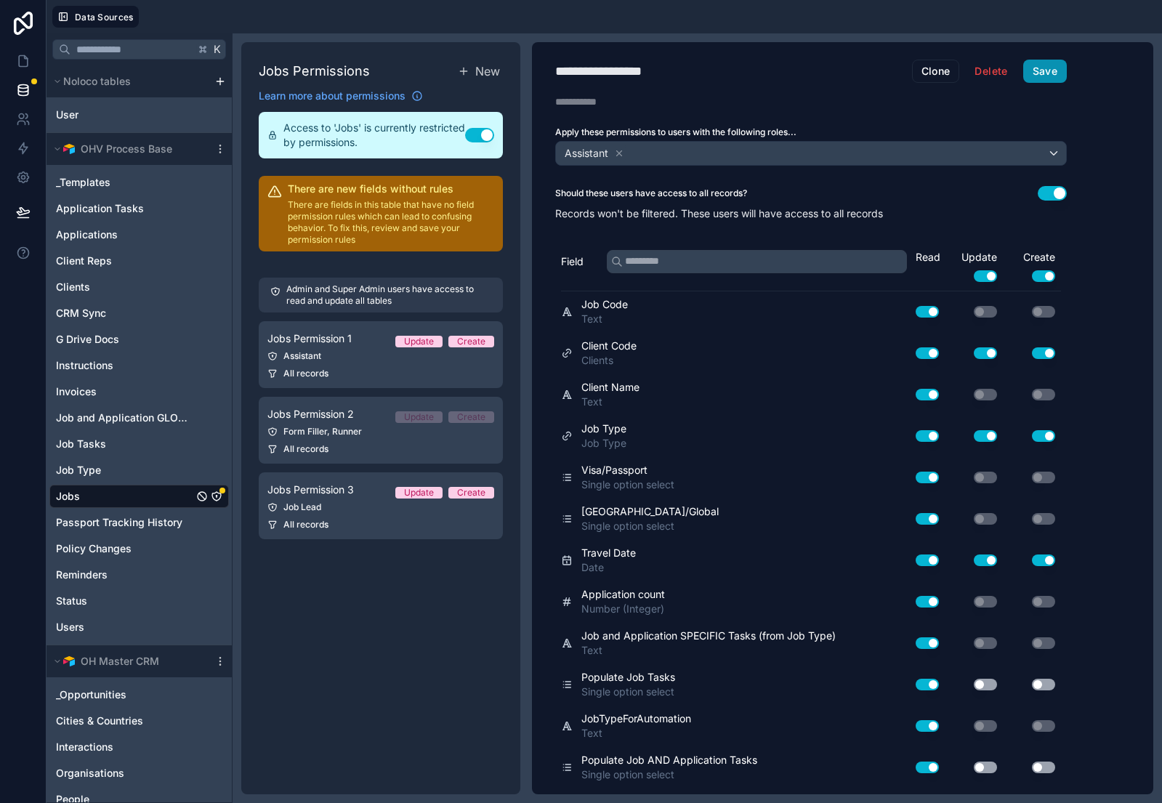
click at [1047, 66] on button "Save" at bounding box center [1046, 71] width 44 height 23
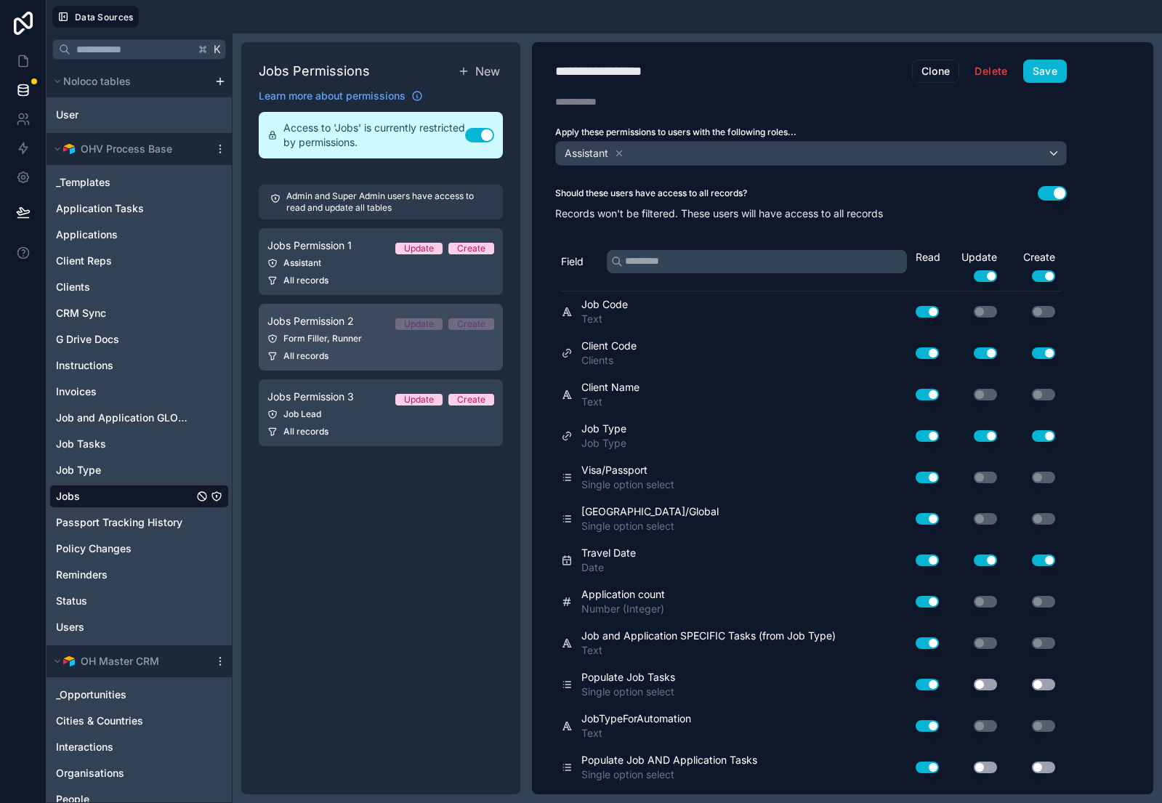
click at [337, 333] on div "Form Filler, Runner" at bounding box center [381, 339] width 227 height 12
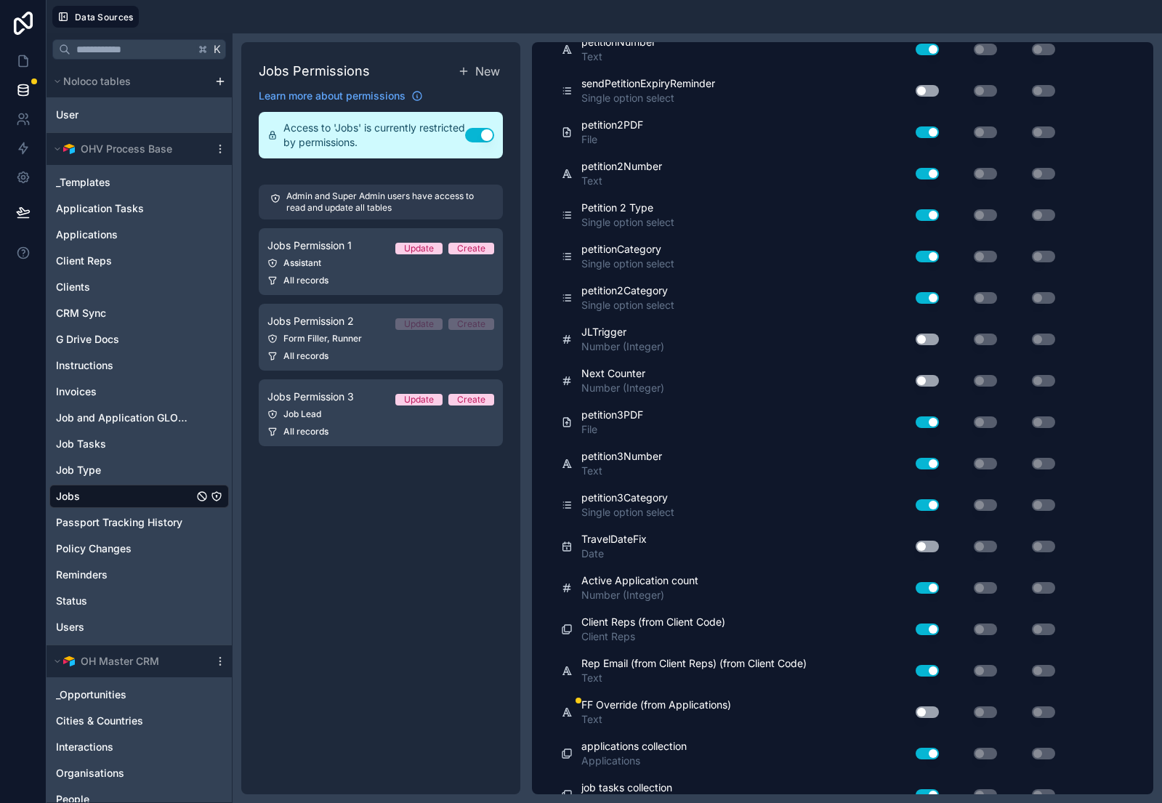
scroll to position [2728, 0]
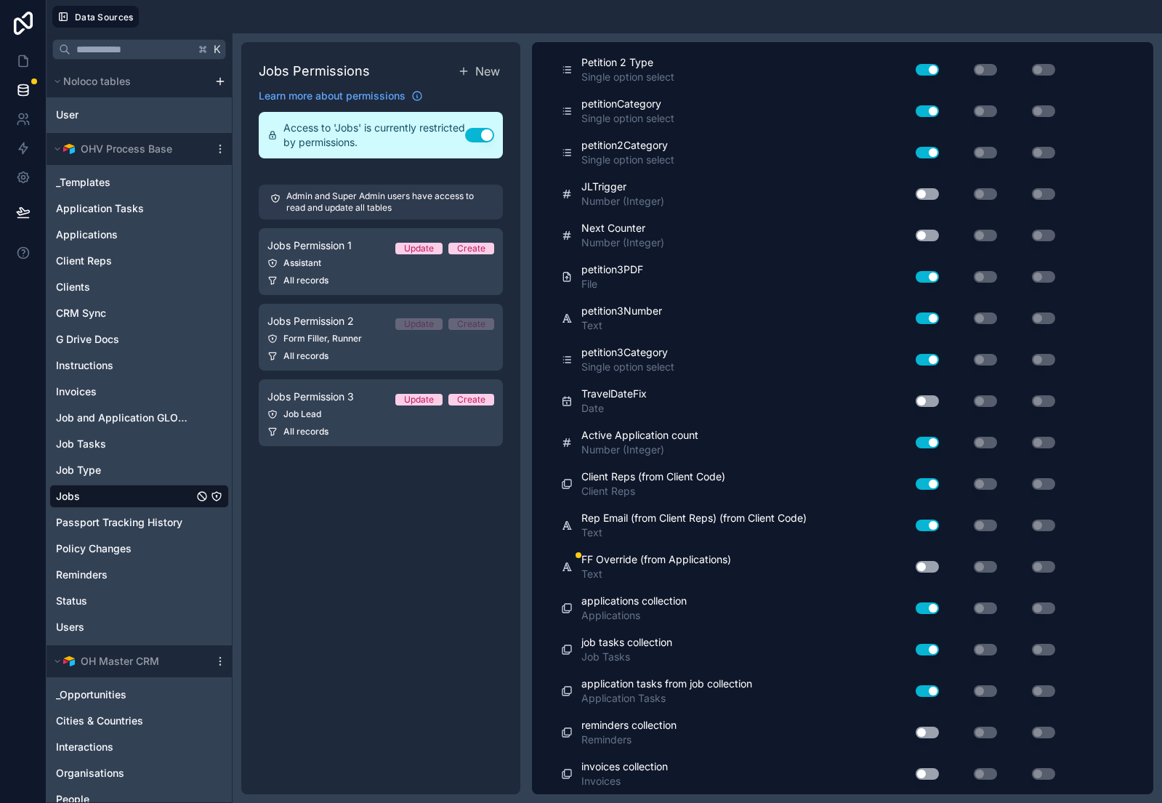
click at [937, 571] on button "Use setting" at bounding box center [927, 567] width 23 height 12
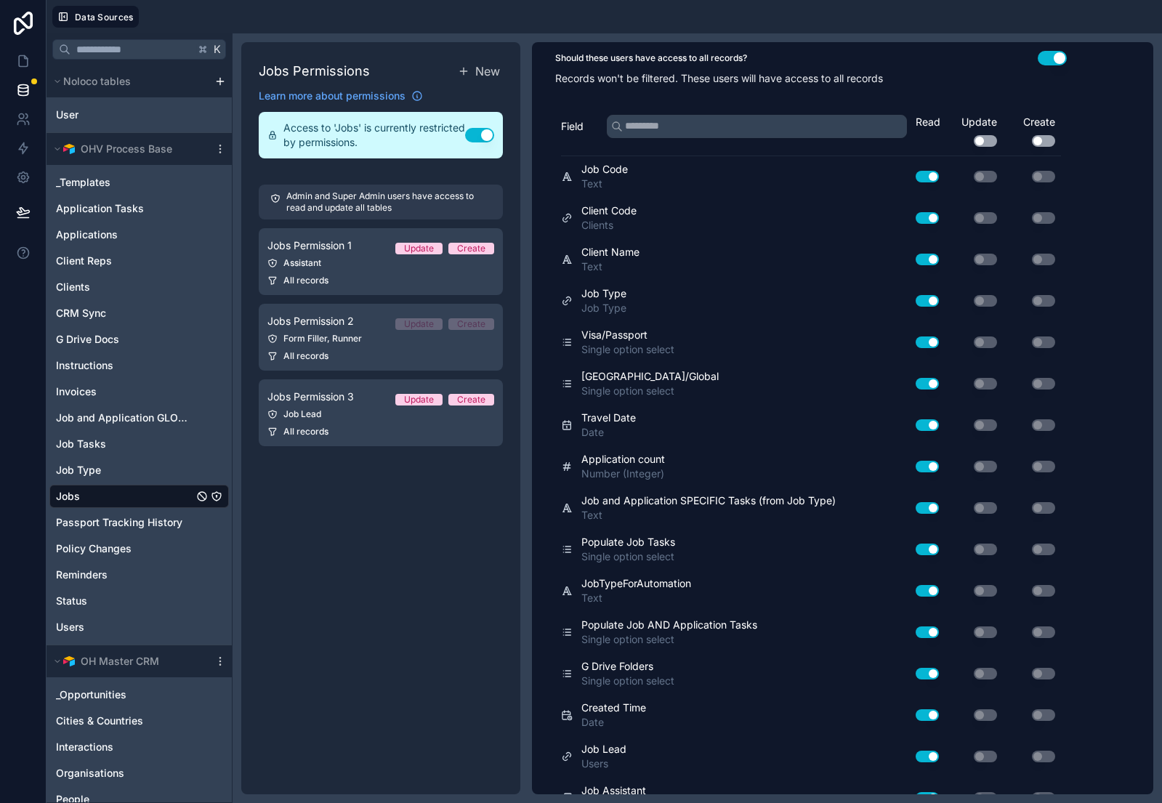
scroll to position [0, 0]
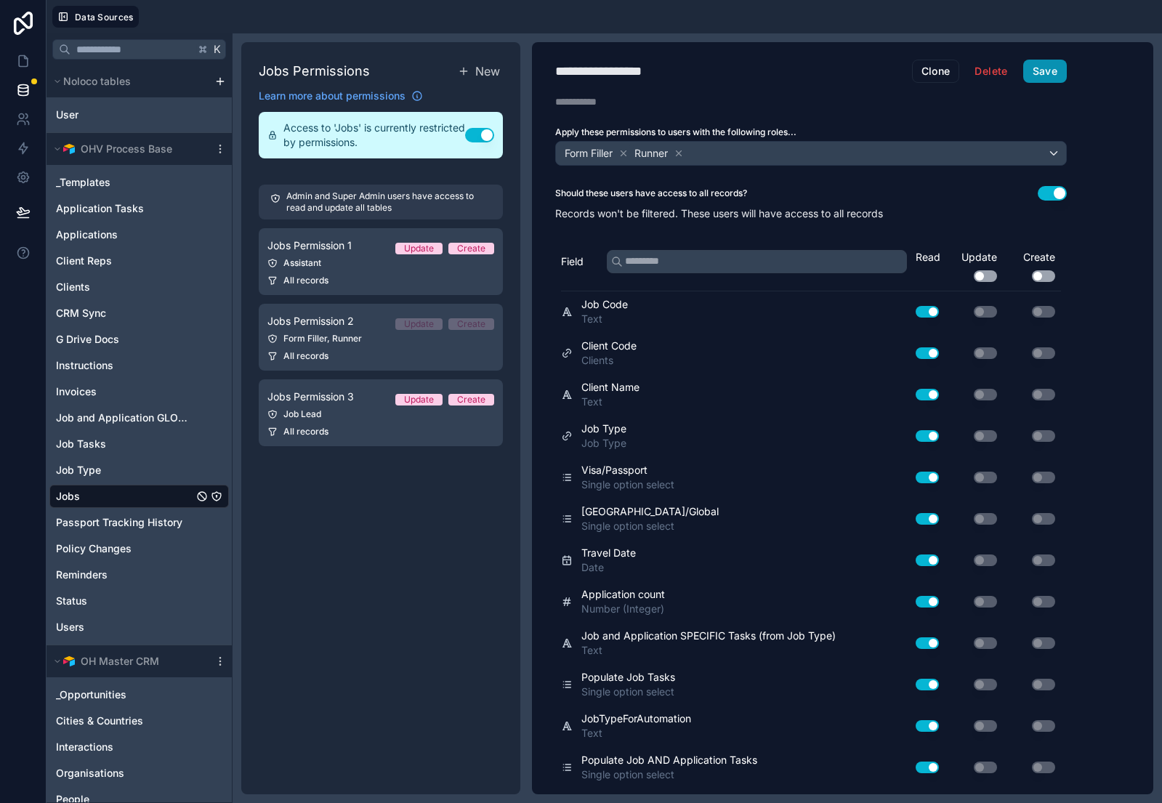
click at [1043, 74] on button "Save" at bounding box center [1046, 71] width 44 height 23
click at [329, 409] on div "Job Lead" at bounding box center [381, 415] width 227 height 12
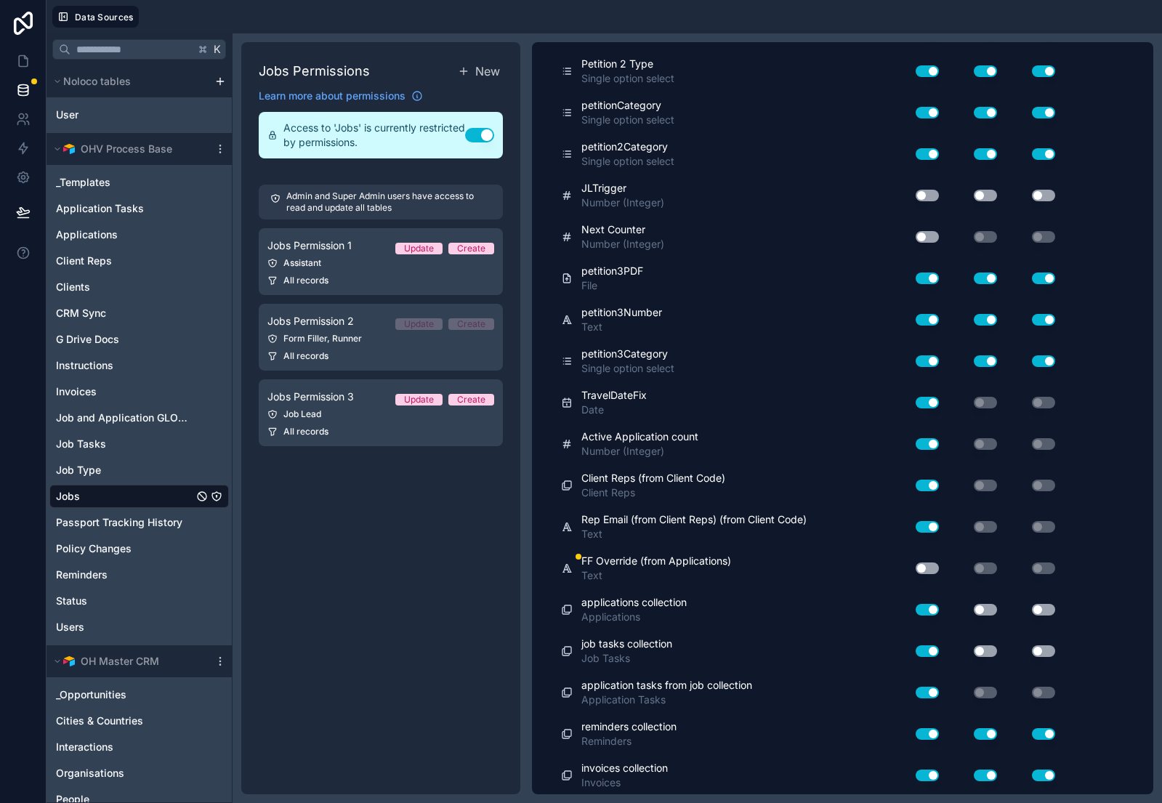
scroll to position [2729, 0]
click at [930, 564] on button "Use setting" at bounding box center [927, 567] width 23 height 12
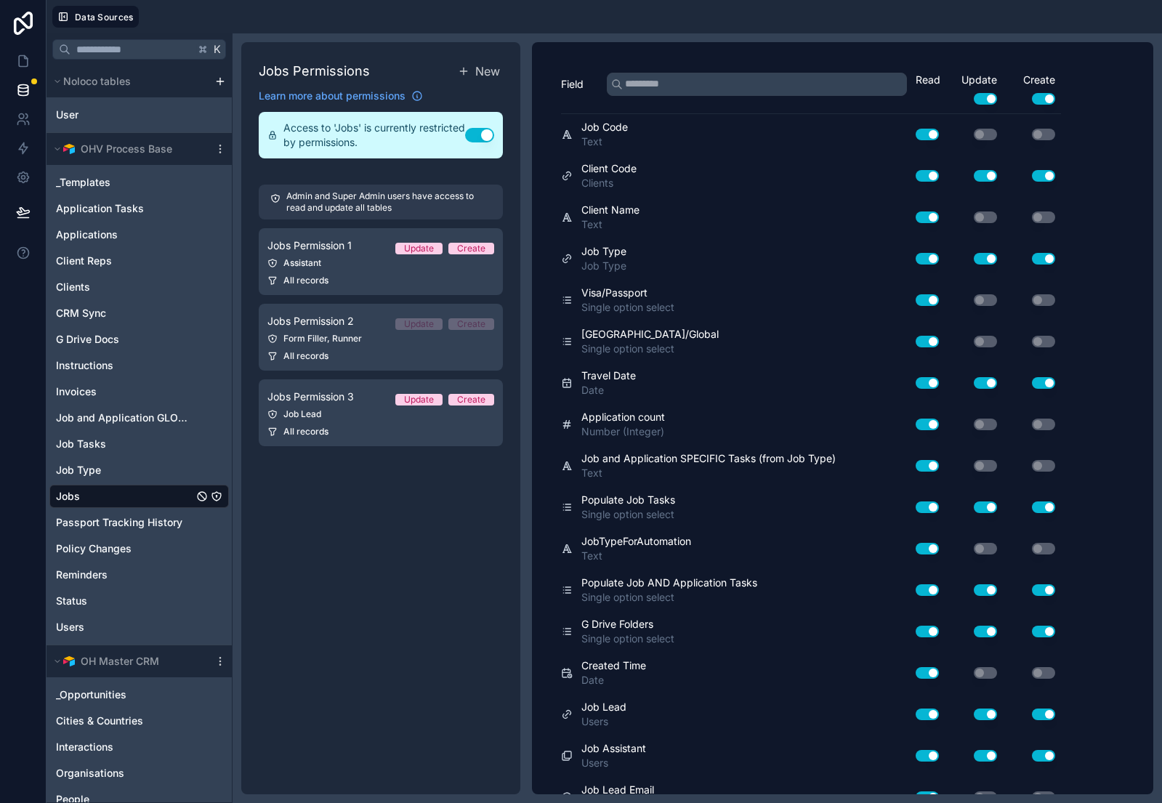
scroll to position [0, 0]
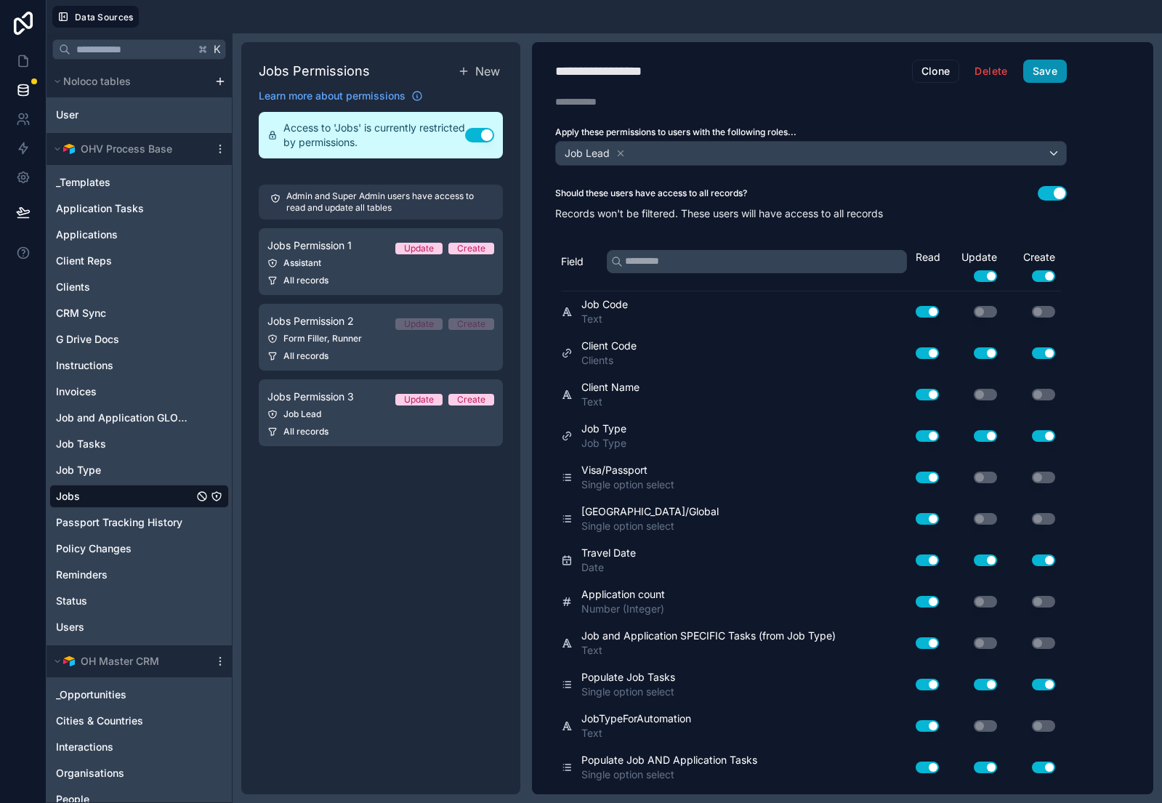
click at [1047, 79] on button "Save" at bounding box center [1046, 71] width 44 height 23
click at [20, 63] on icon at bounding box center [23, 61] width 15 height 15
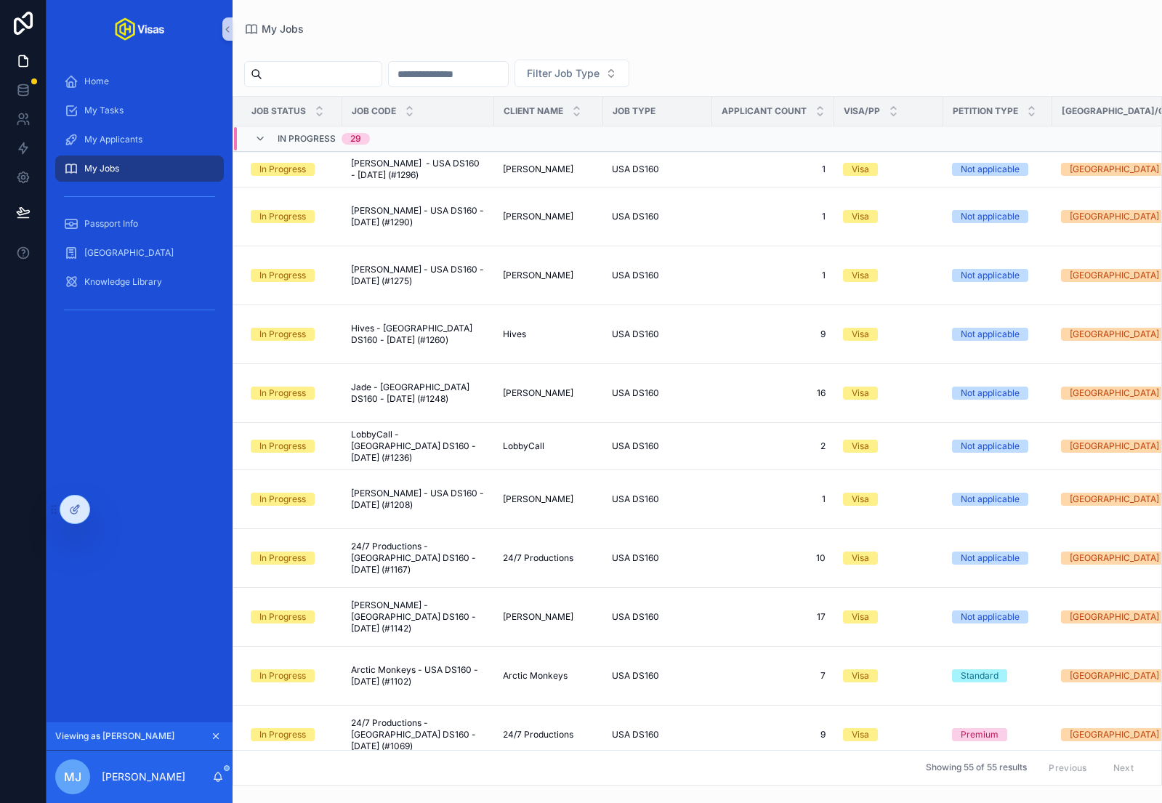
click at [333, 68] on input "scrollable content" at bounding box center [321, 74] width 119 height 20
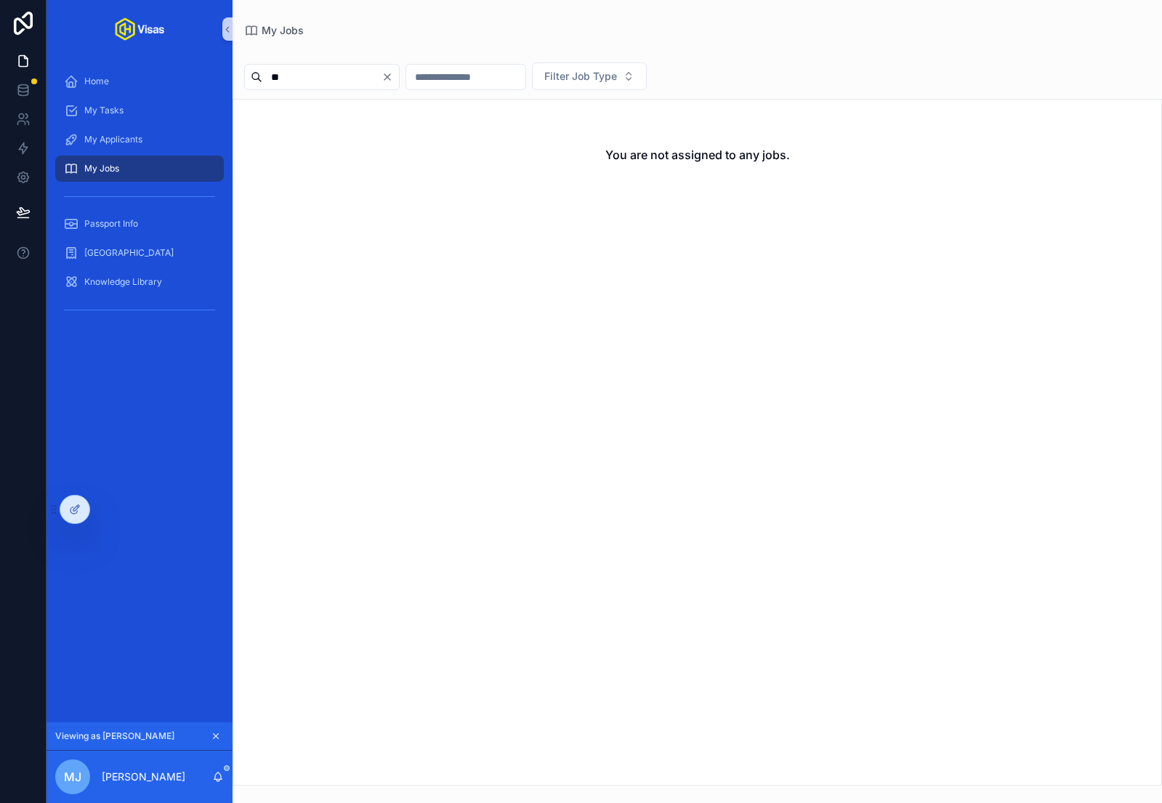
type input "*"
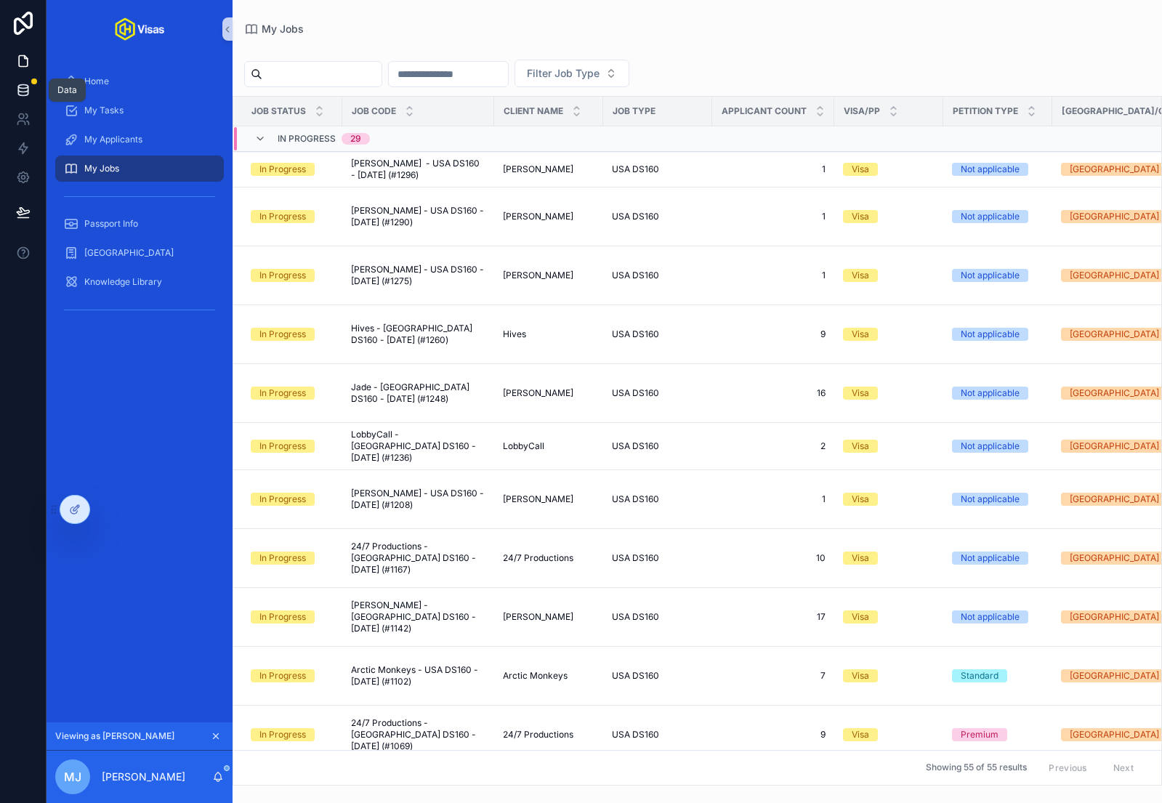
click at [25, 82] on link at bounding box center [23, 90] width 46 height 29
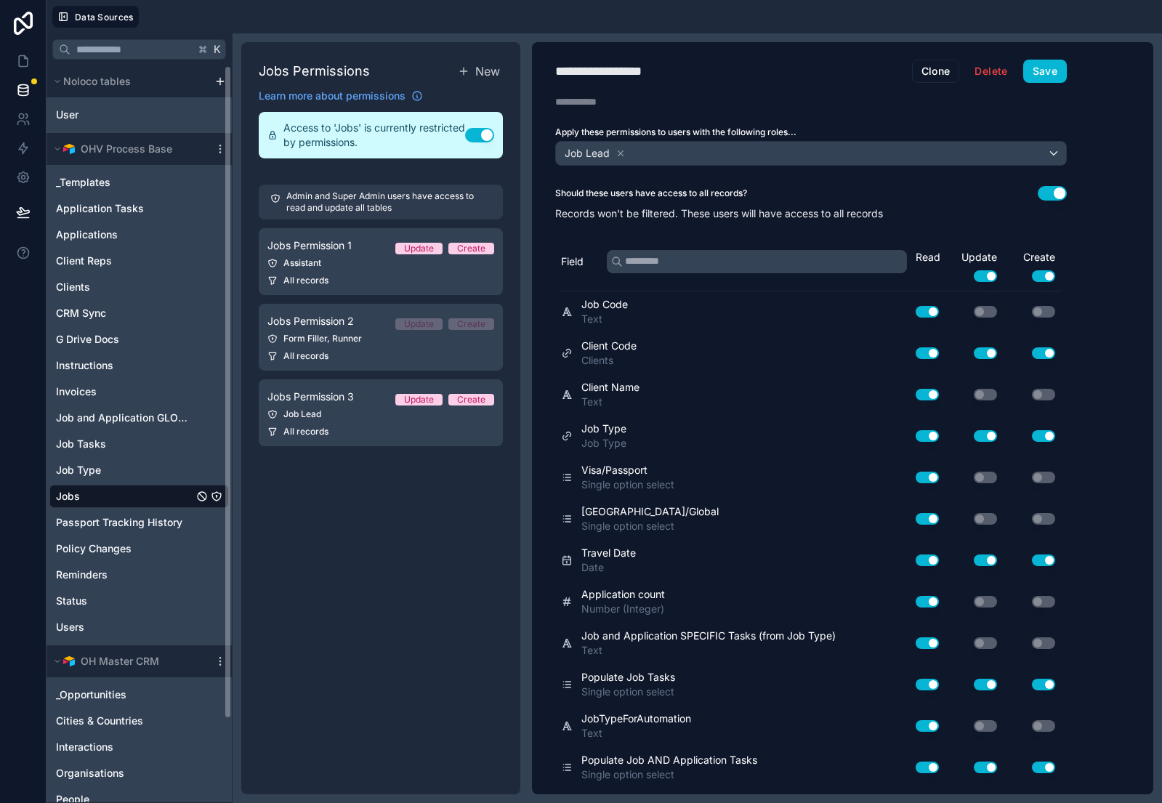
click at [78, 496] on span "Jobs" at bounding box center [68, 496] width 24 height 15
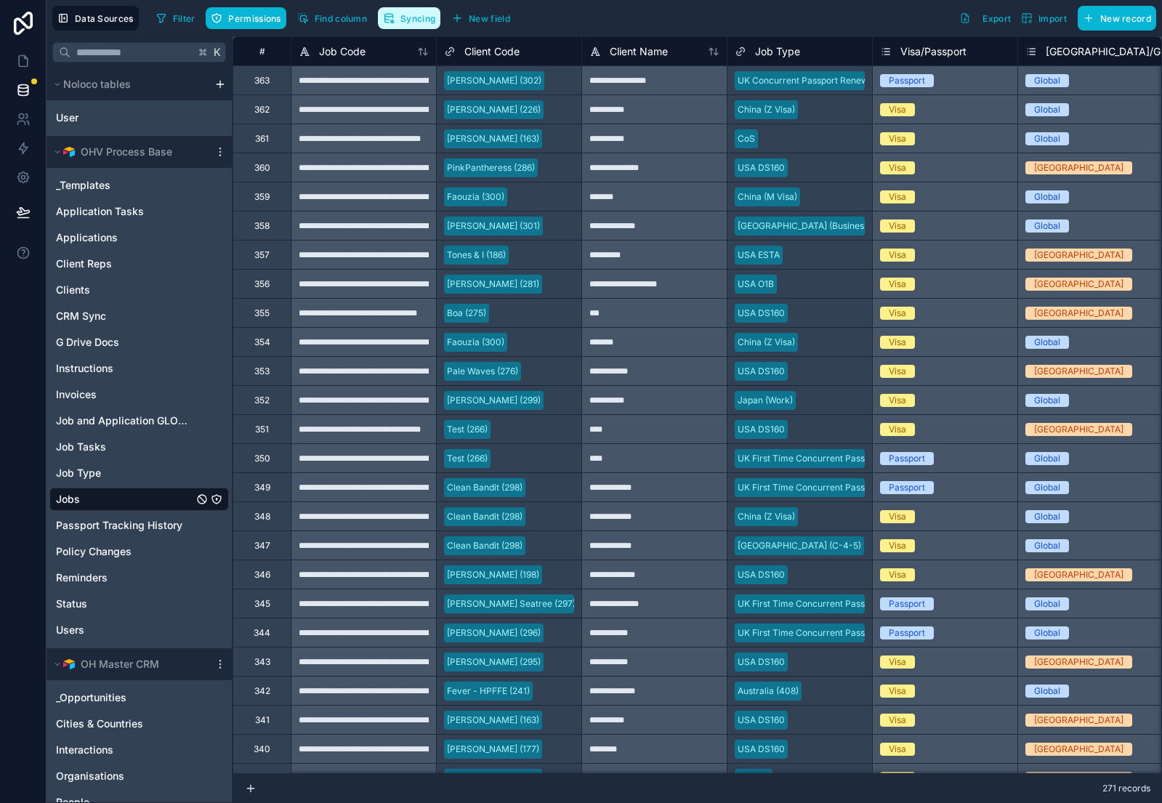
click at [406, 18] on span "Syncing" at bounding box center [418, 18] width 35 height 11
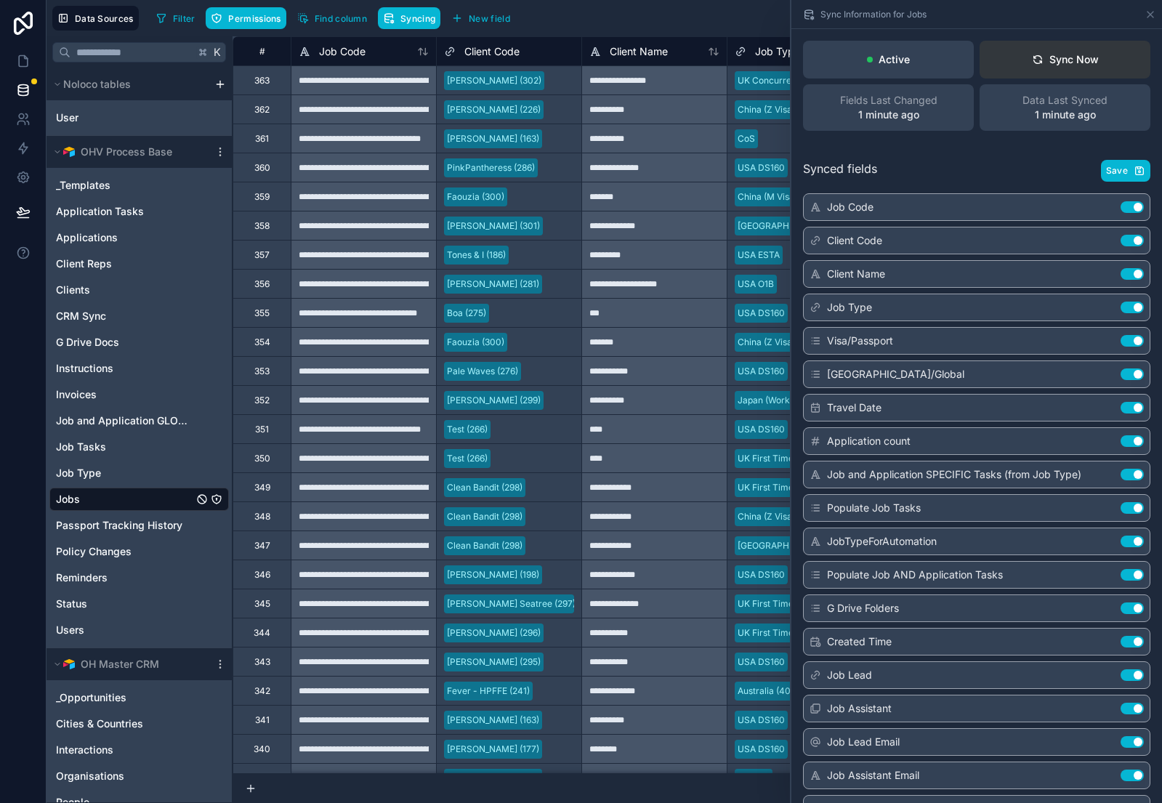
click at [1081, 55] on div "Sync Now" at bounding box center [1065, 59] width 67 height 15
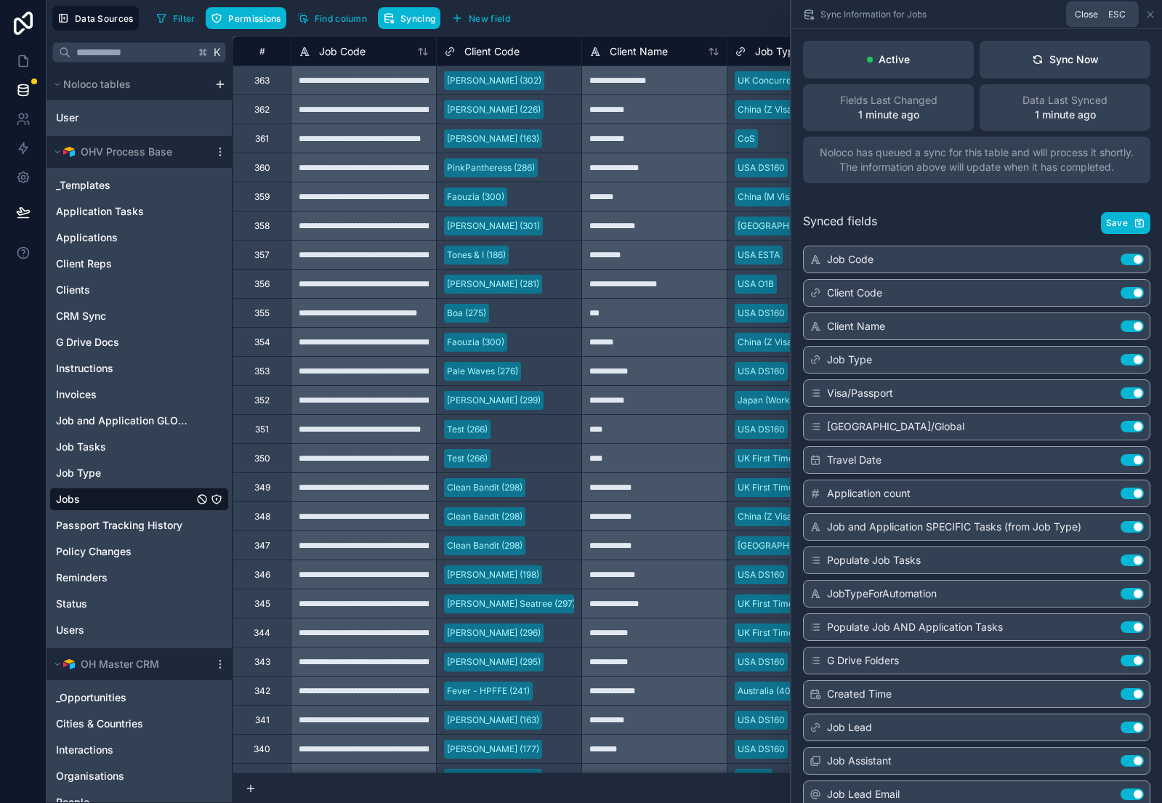
click at [1149, 12] on icon at bounding box center [1151, 15] width 6 height 6
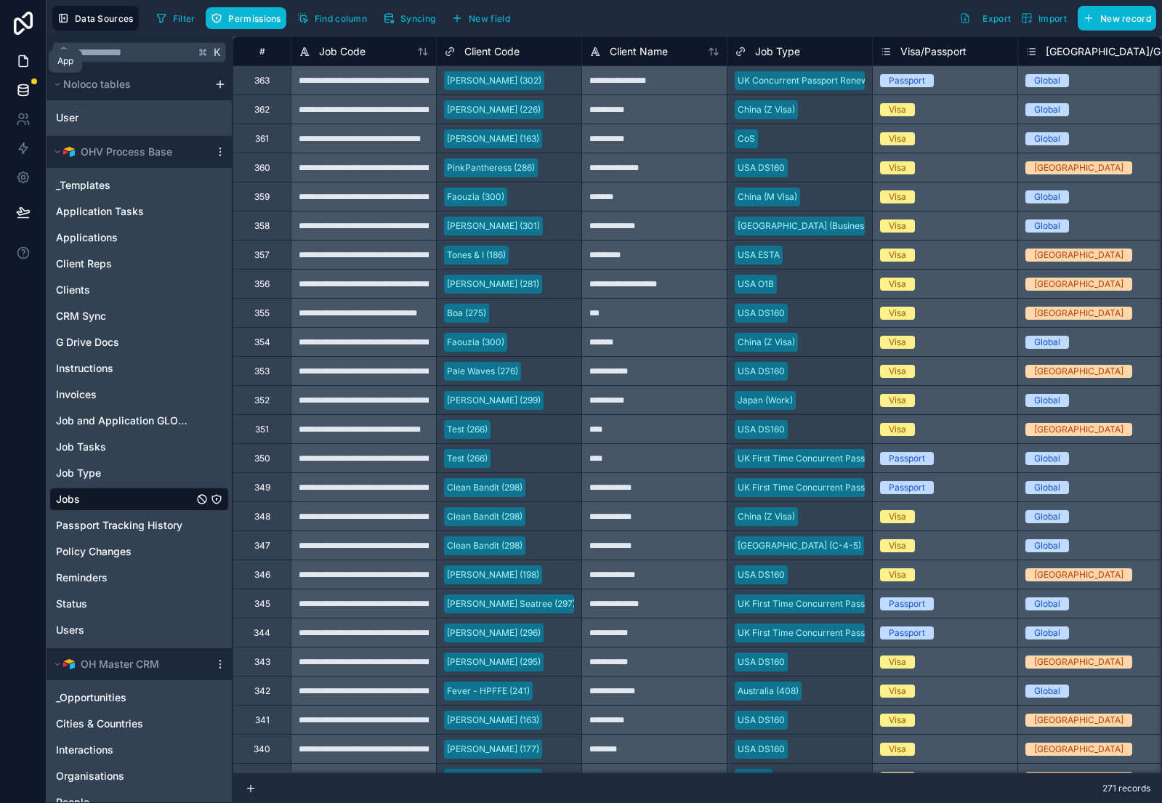
click at [31, 57] on link at bounding box center [23, 61] width 46 height 29
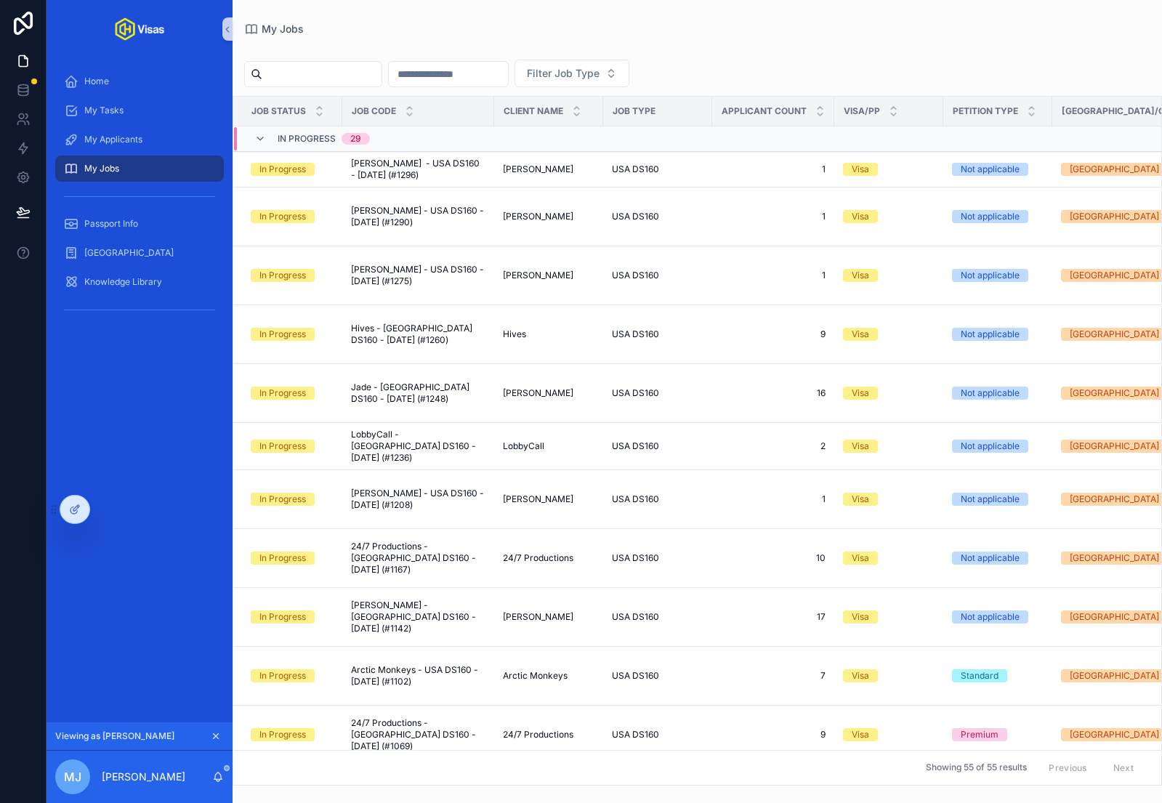
click at [302, 74] on input "scrollable content" at bounding box center [321, 74] width 119 height 20
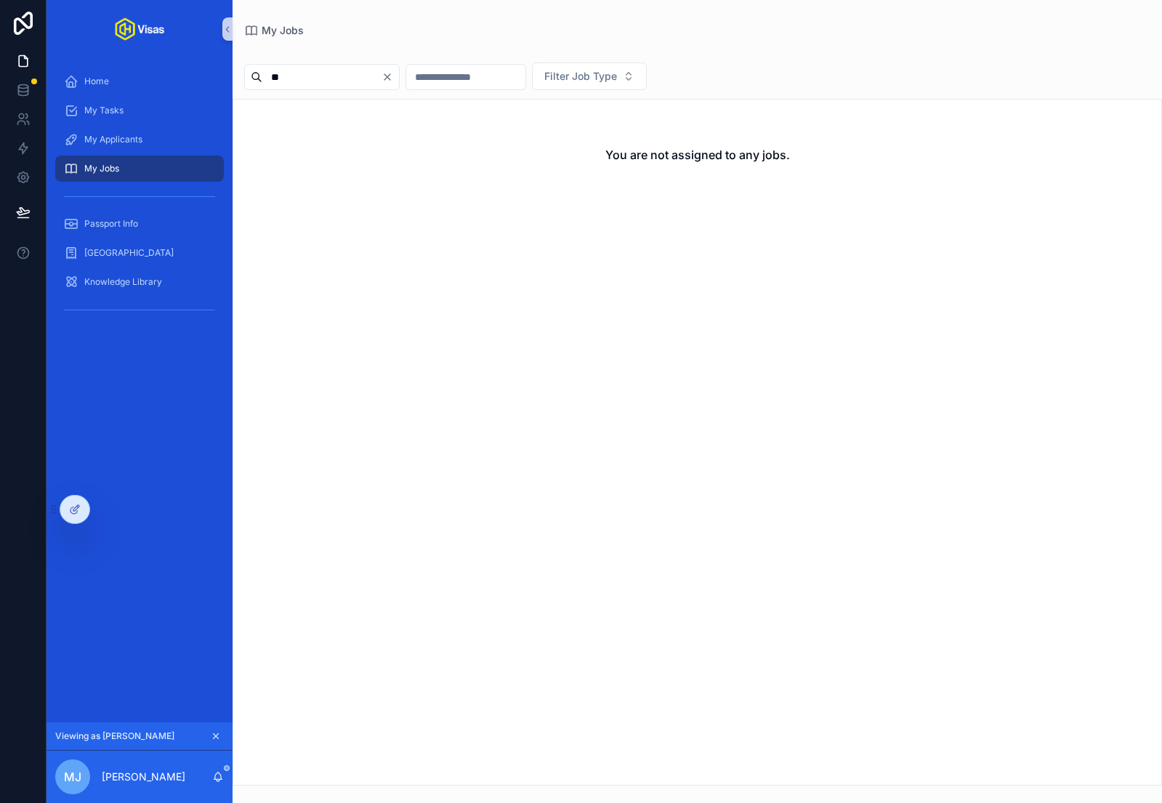
type input "*"
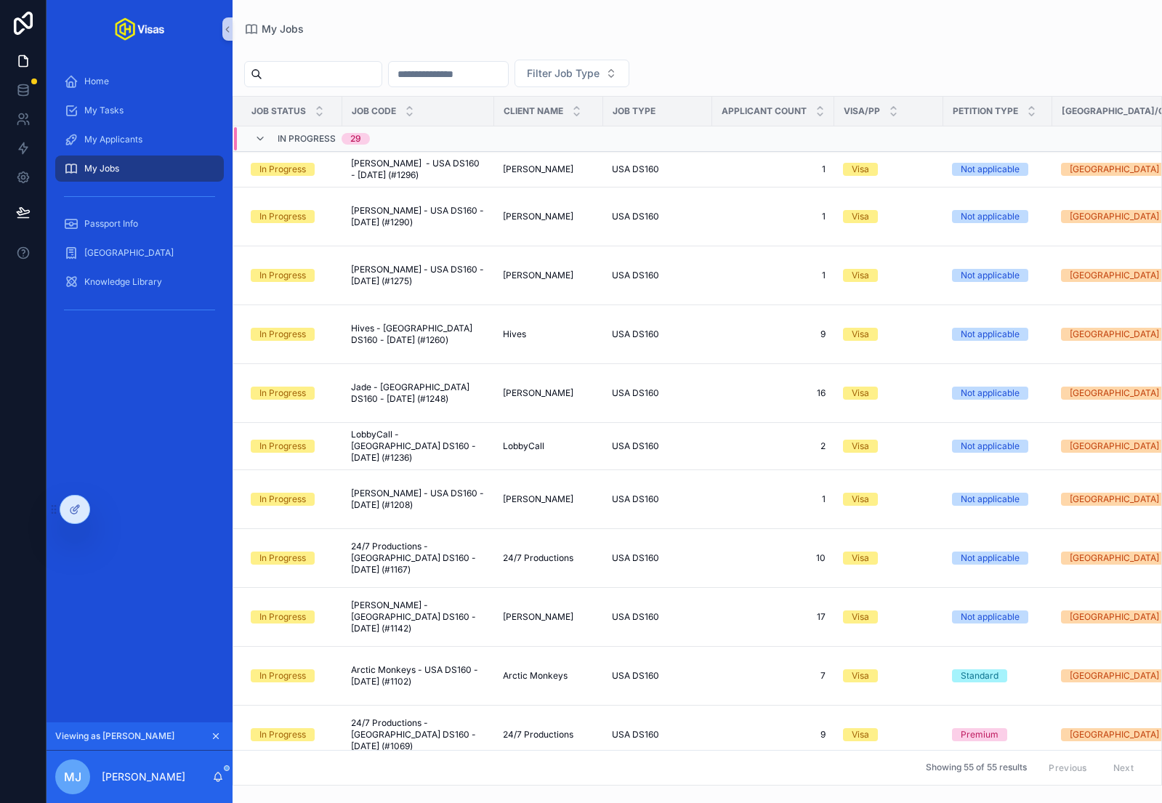
click at [756, 61] on div "Filter Job Type" at bounding box center [698, 74] width 930 height 28
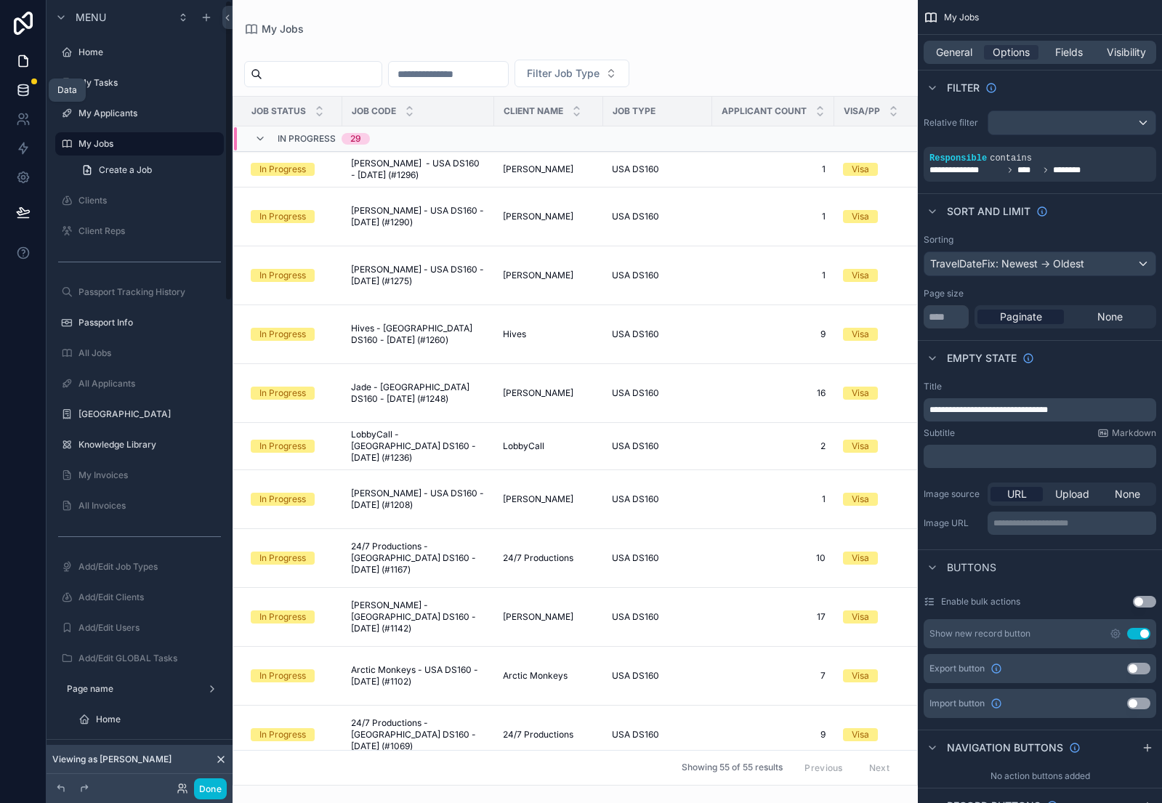
click at [11, 93] on link at bounding box center [23, 90] width 46 height 29
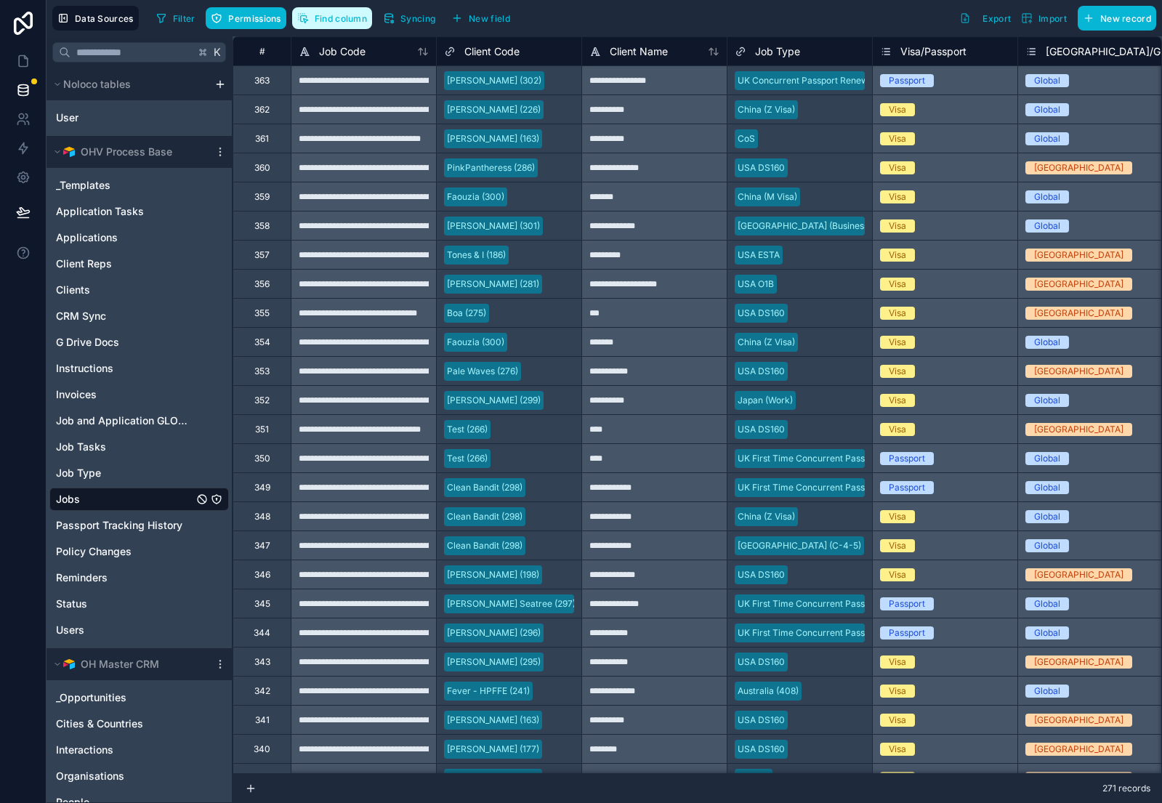
click at [337, 17] on span "Find column" at bounding box center [341, 18] width 52 height 11
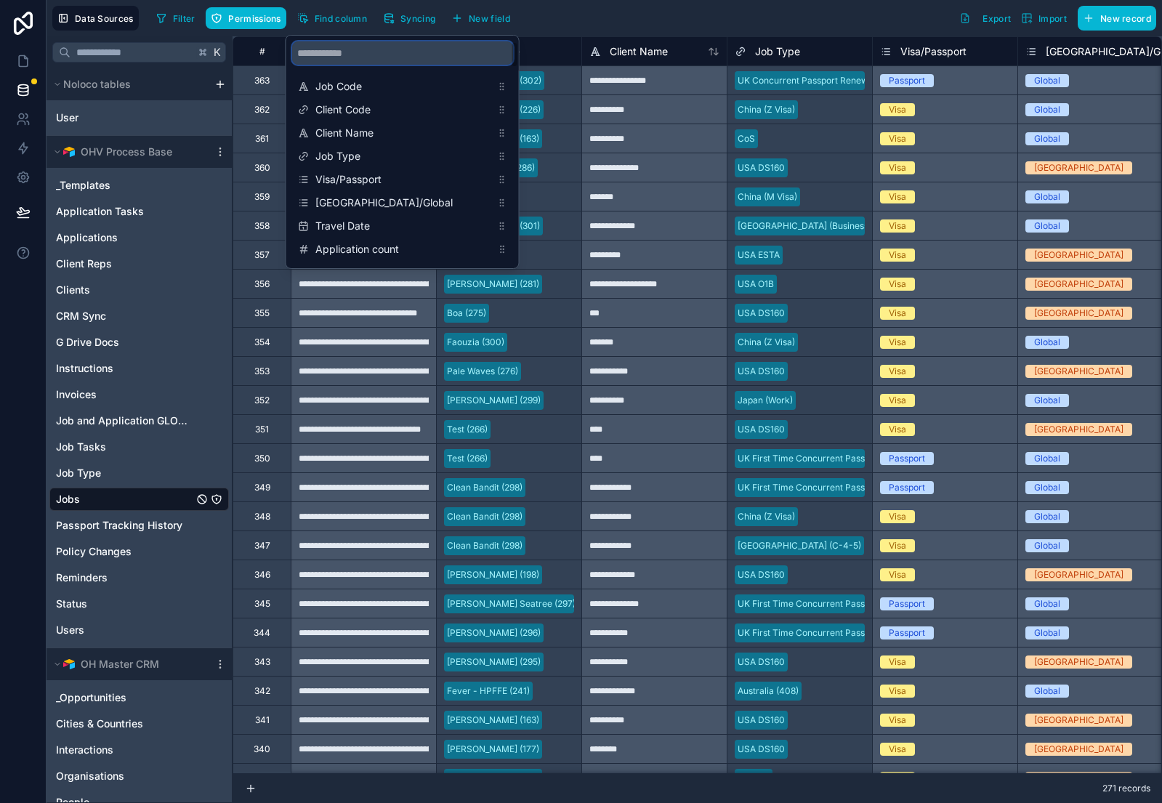
click at [326, 60] on input "scrollable content" at bounding box center [402, 52] width 221 height 23
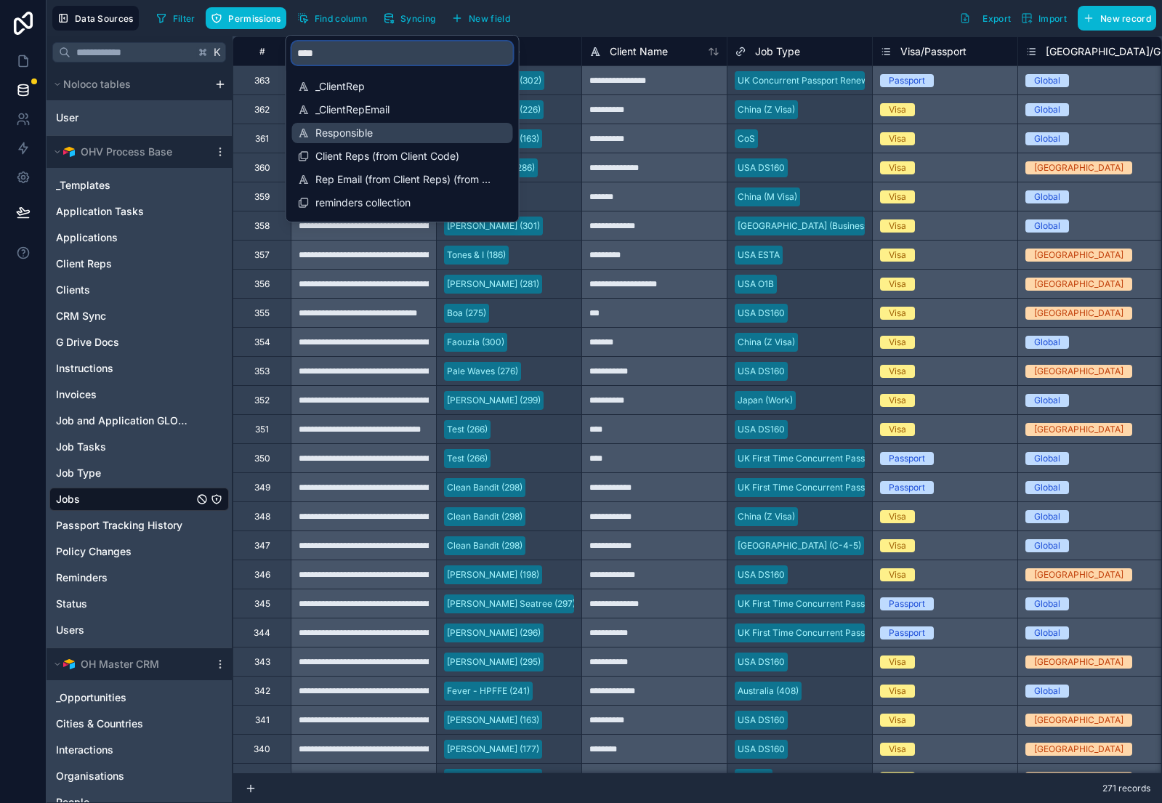
type input "****"
click at [331, 133] on span "Responsible" at bounding box center [403, 133] width 176 height 15
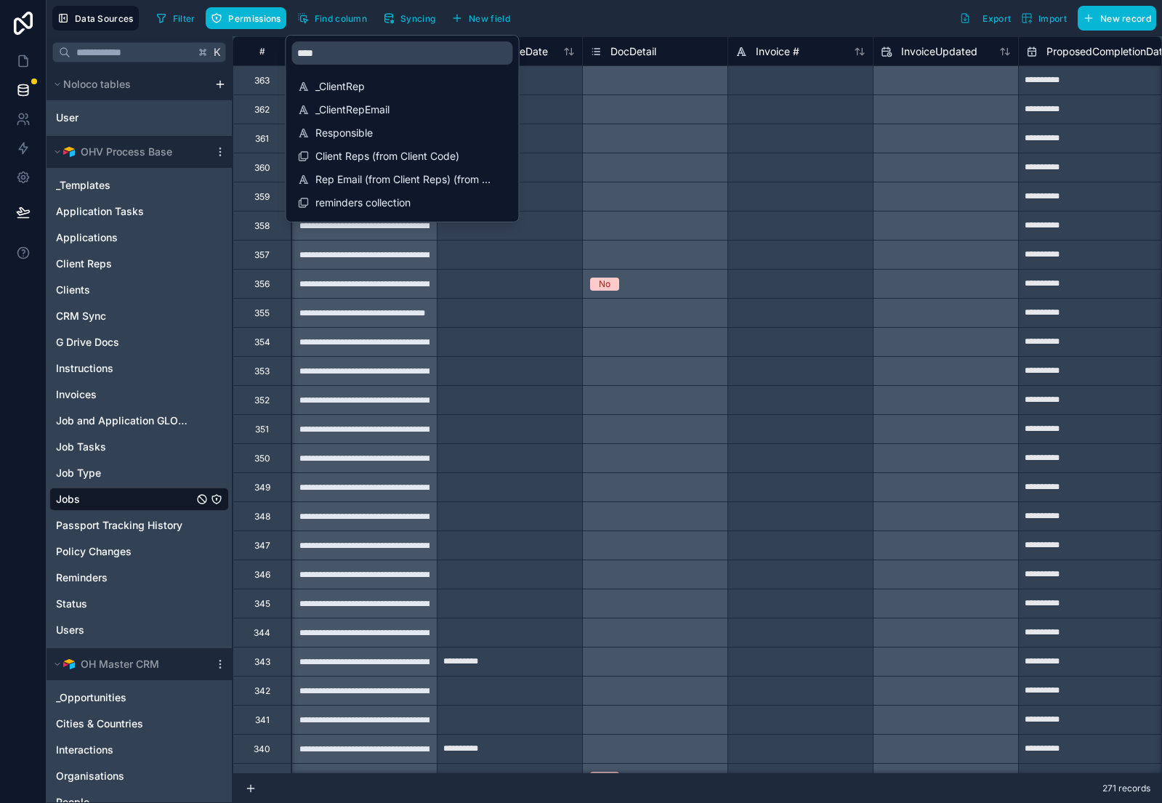
scroll to position [0, 6397]
click at [661, 24] on div "Filter Permissions Find column Syncing New field Export Import New record" at bounding box center [653, 18] width 1006 height 25
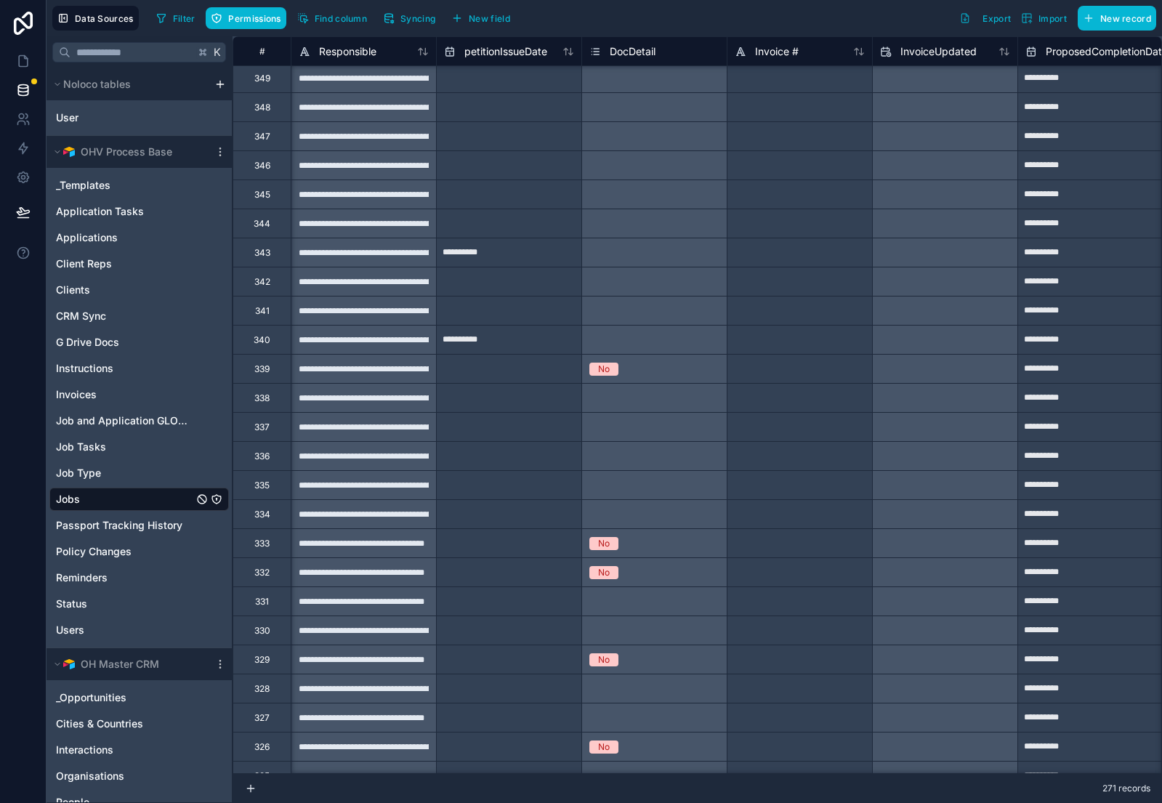
scroll to position [412, 6397]
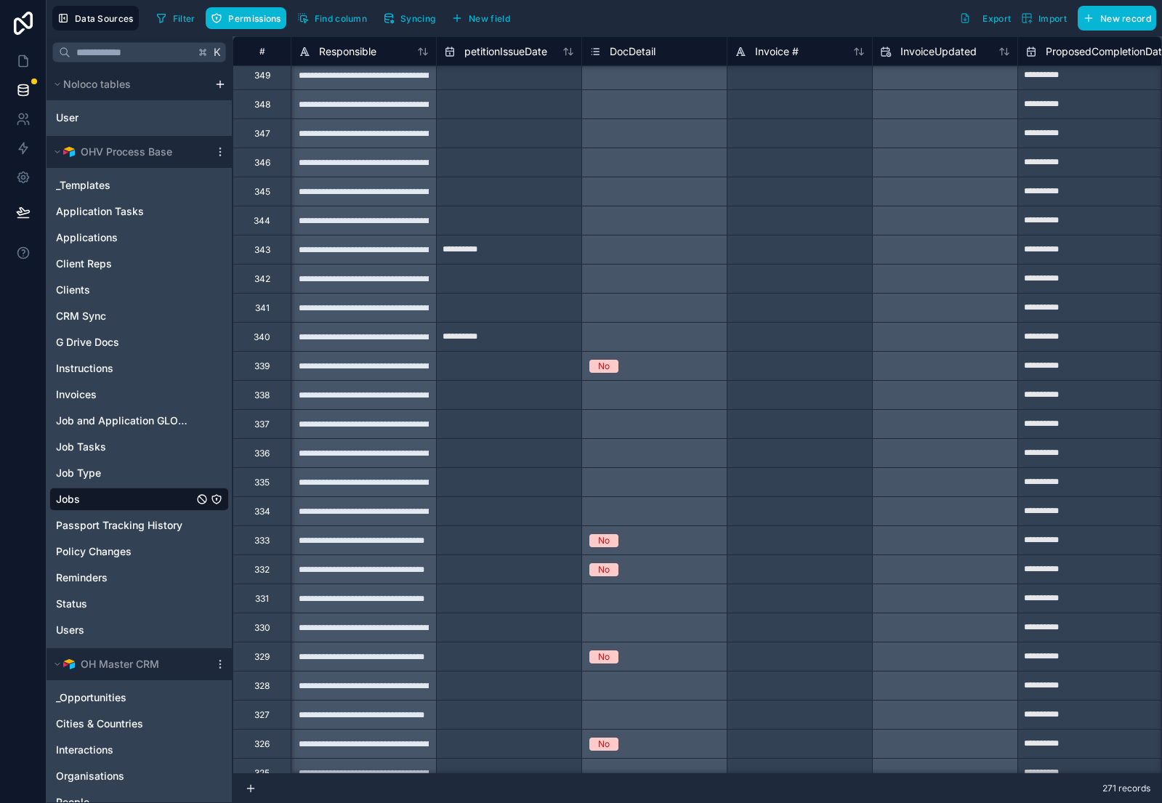
click at [363, 134] on div "**********" at bounding box center [363, 132] width 145 height 29
click at [571, 21] on div "Filter Permissions Find column Syncing New field Export Import New record" at bounding box center [653, 18] width 1006 height 25
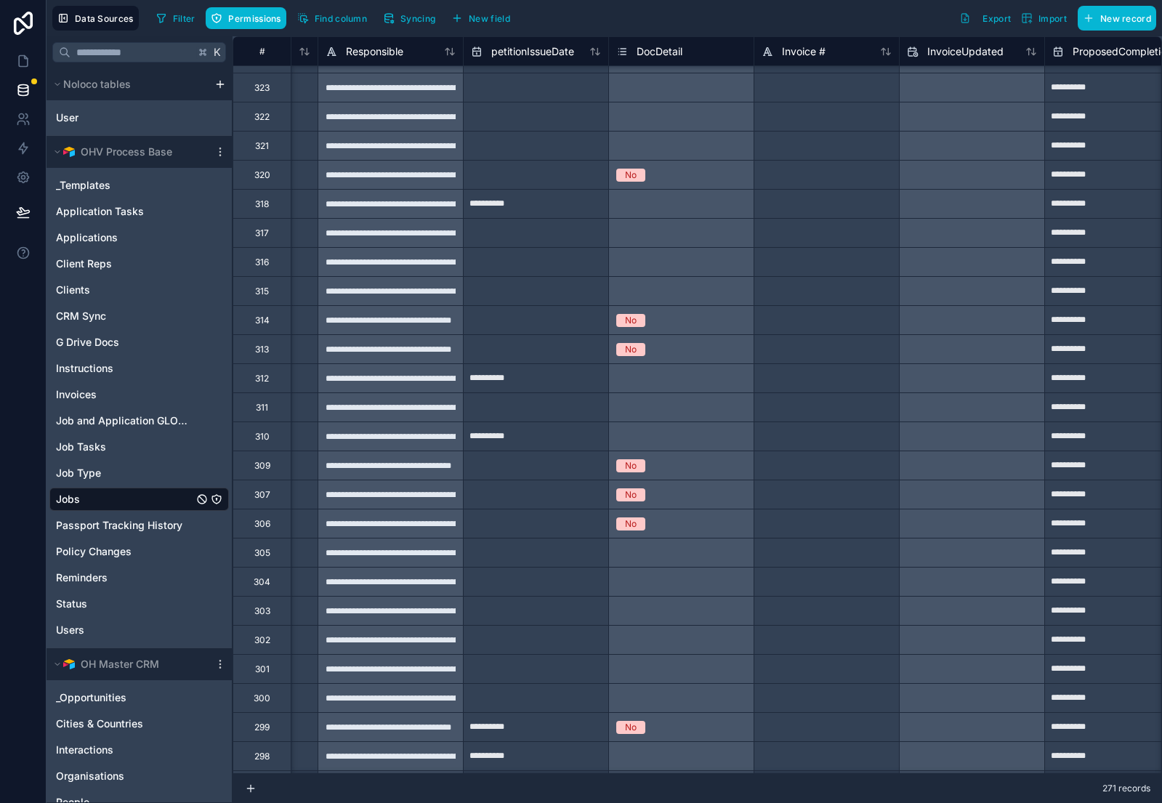
scroll to position [1127, 6370]
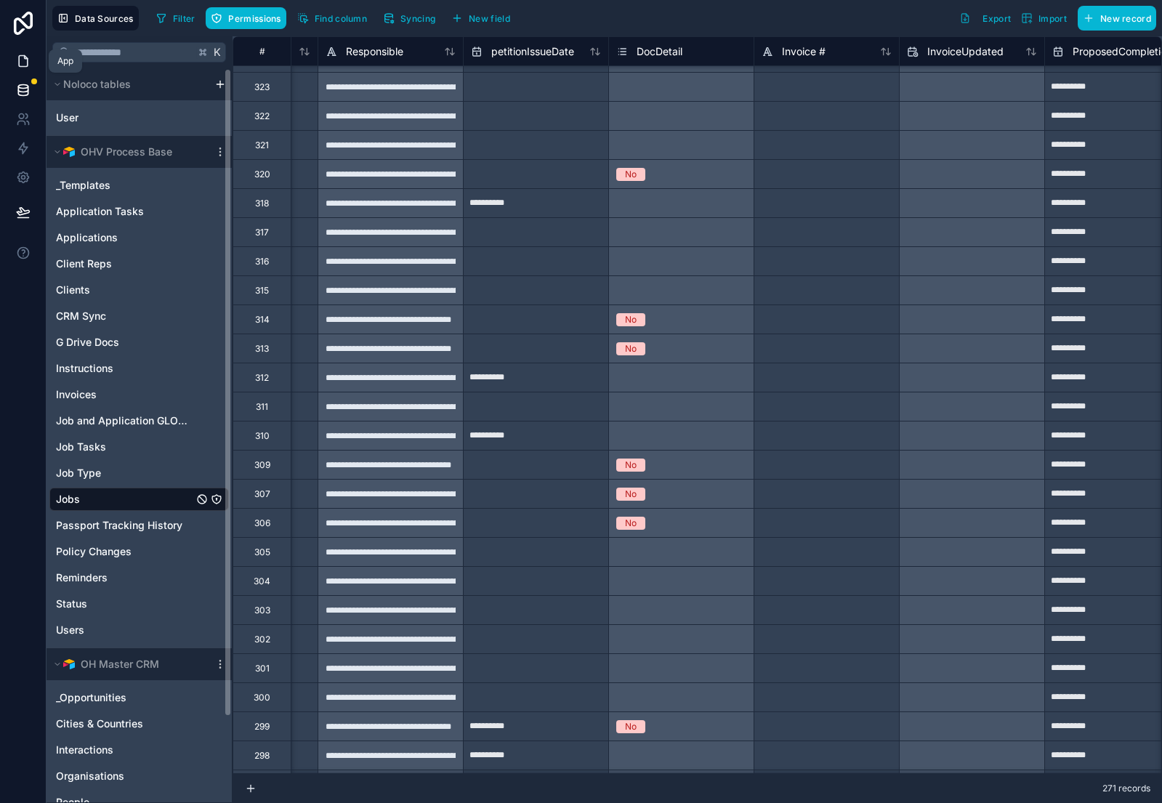
click at [25, 57] on icon at bounding box center [23, 61] width 15 height 15
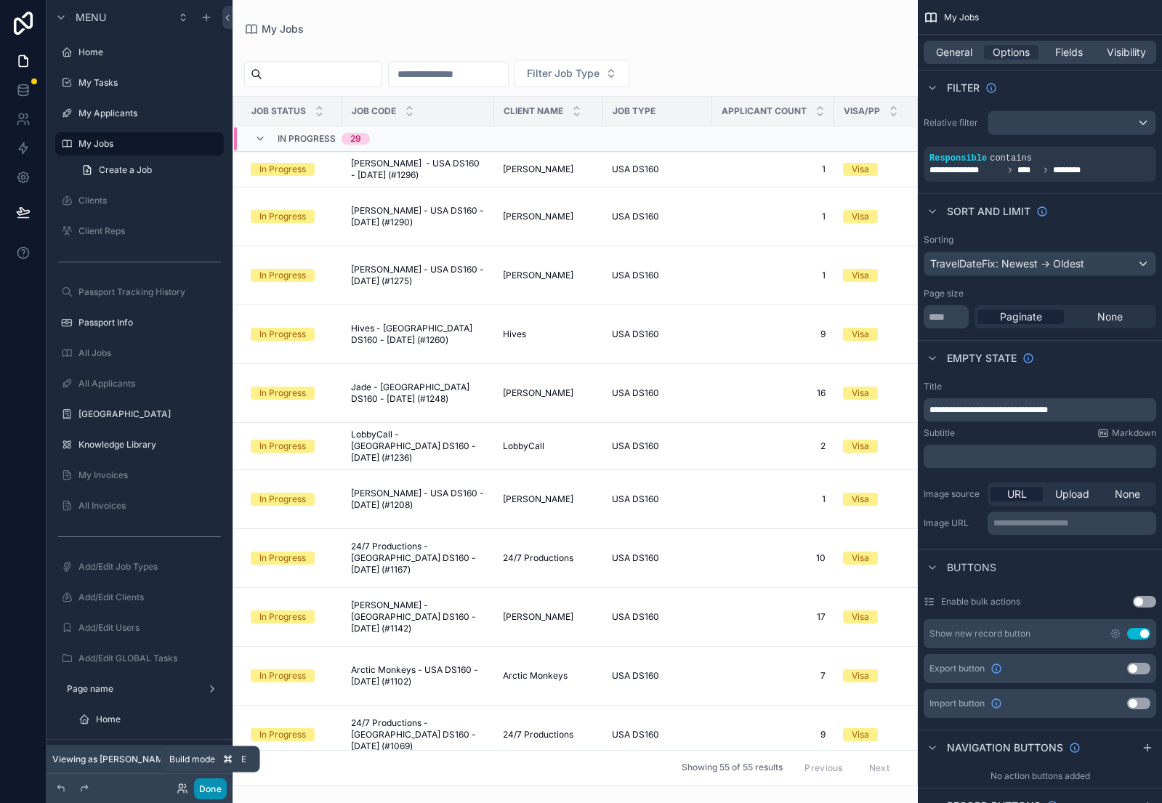
click at [210, 782] on button "Done" at bounding box center [210, 789] width 33 height 21
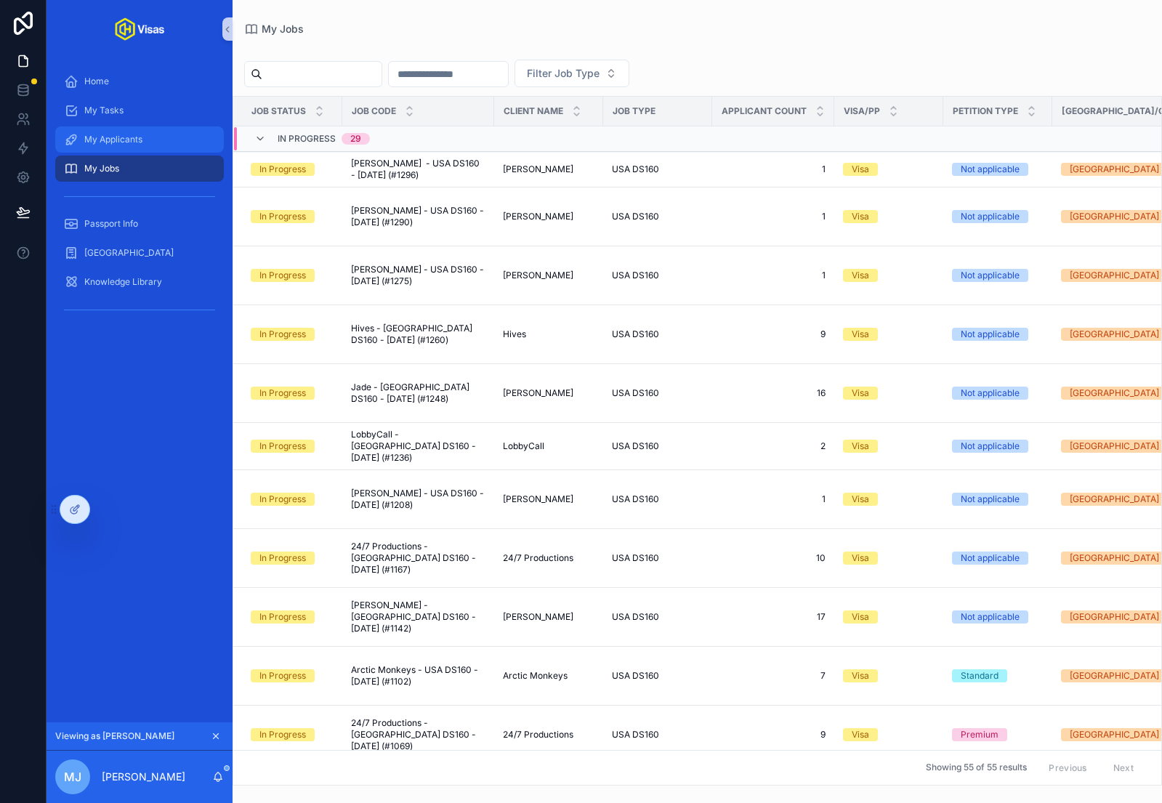
click at [128, 144] on span "My Applicants" at bounding box center [113, 140] width 58 height 12
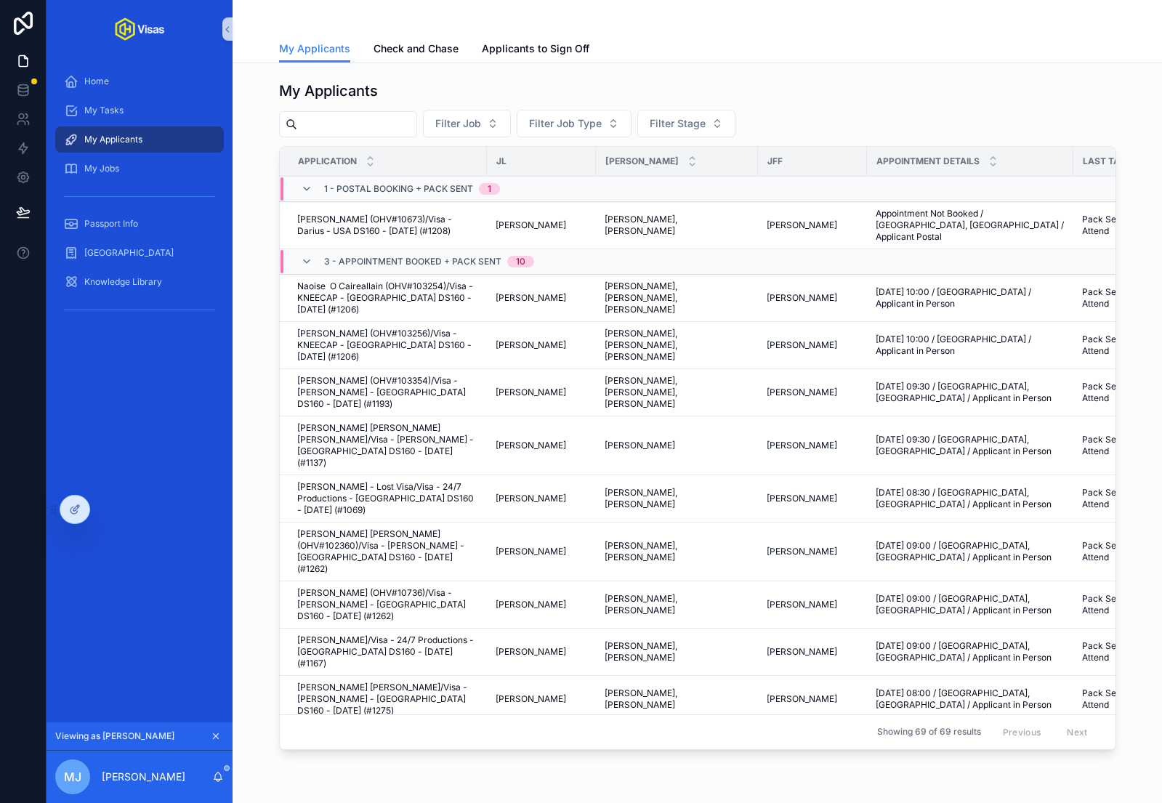
click at [339, 124] on input "scrollable content" at bounding box center [356, 124] width 119 height 20
type input "********"
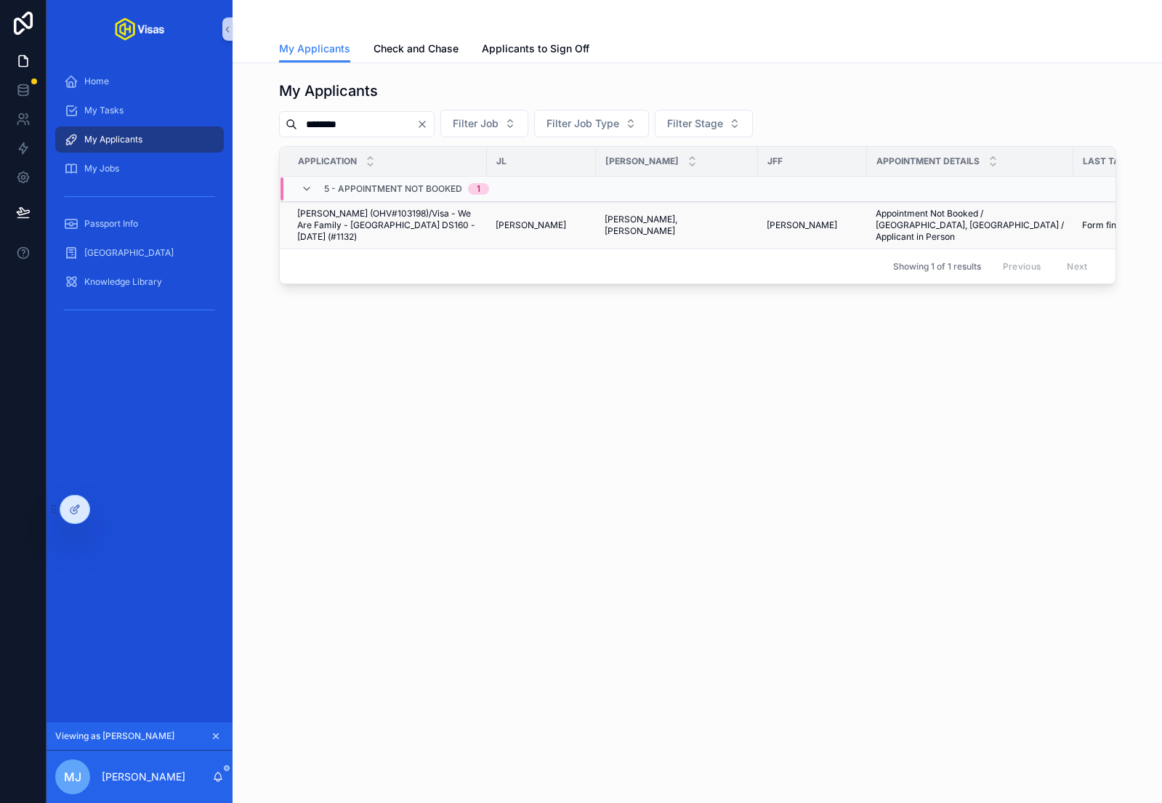
click at [358, 222] on span "[PERSON_NAME] (OHV#103198)/Visa - We Are Family - [GEOGRAPHIC_DATA] DS160 - [DA…" at bounding box center [387, 225] width 181 height 35
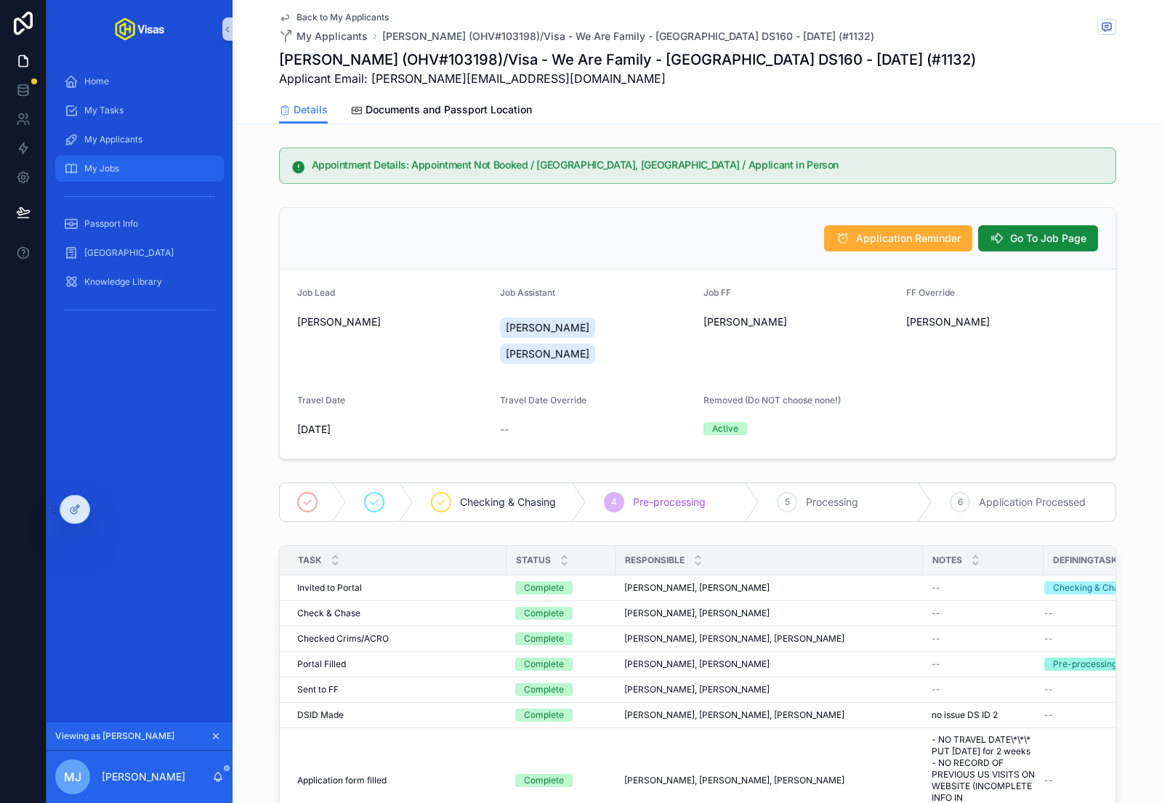
click at [115, 169] on span "My Jobs" at bounding box center [101, 169] width 35 height 12
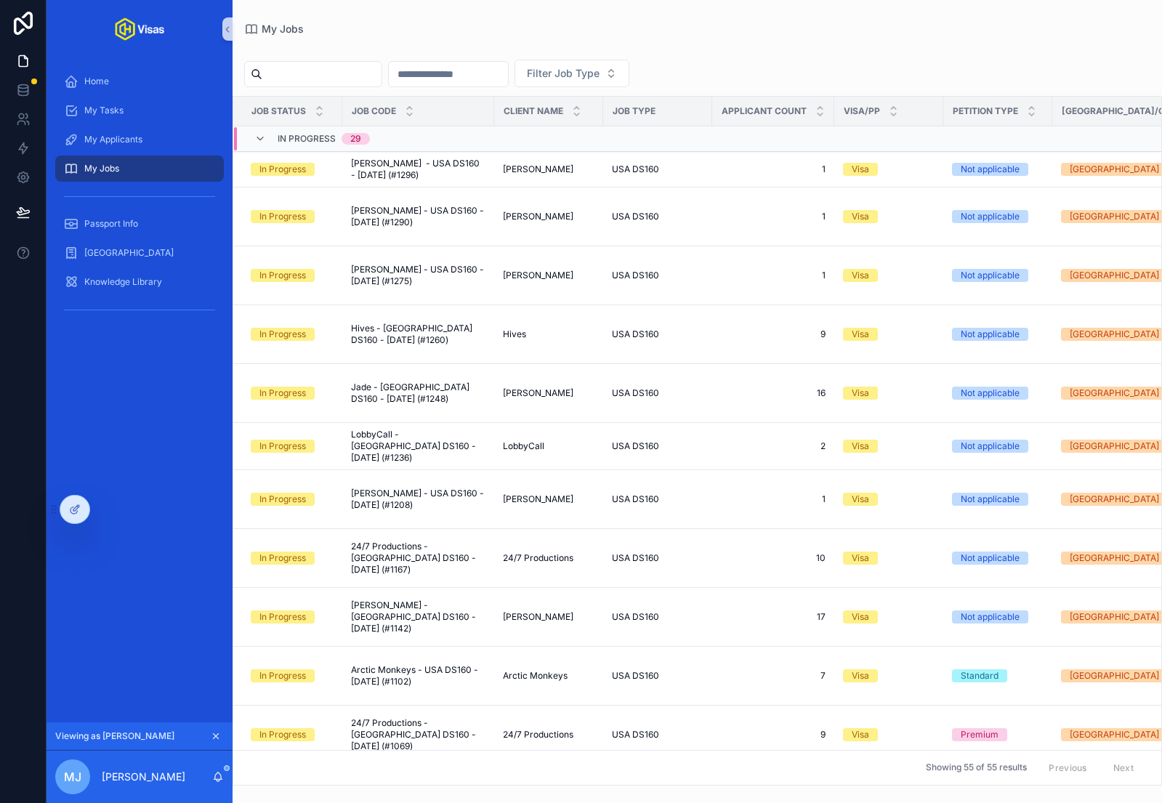
click at [308, 68] on input "scrollable content" at bounding box center [321, 74] width 119 height 20
type input "******"
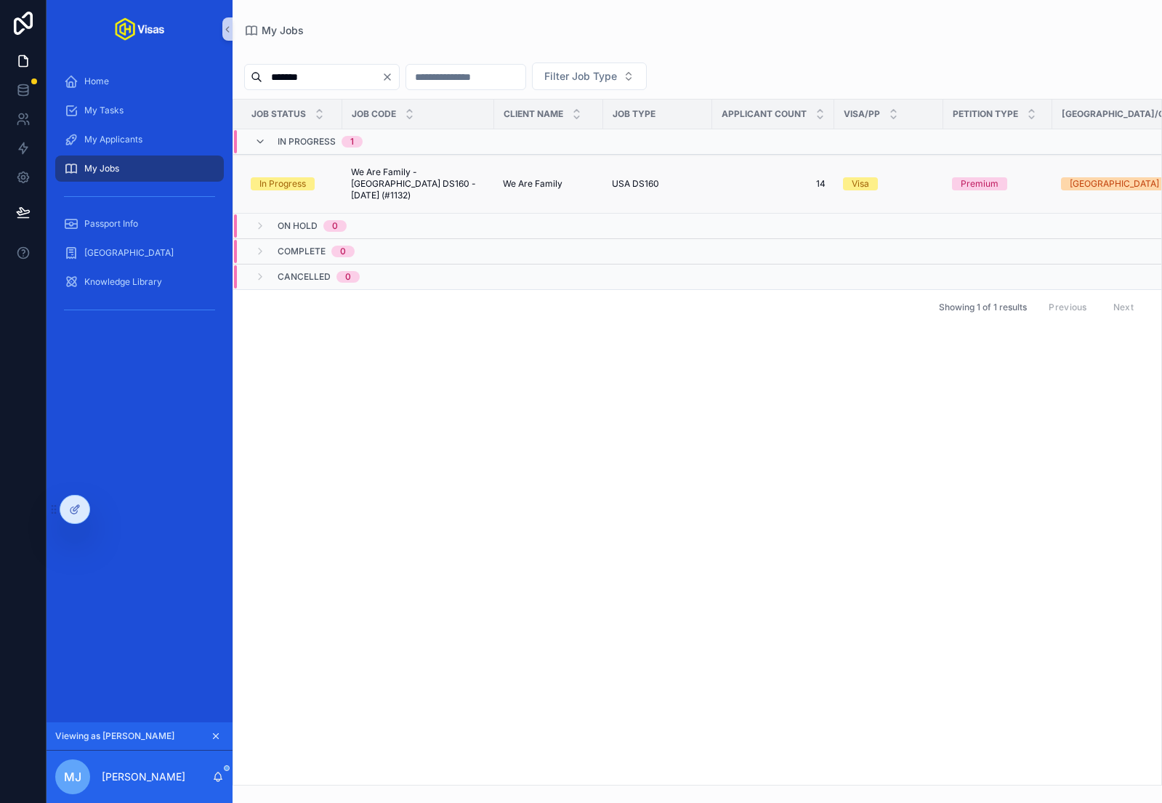
click at [385, 182] on span "We Are Family - [GEOGRAPHIC_DATA] DS160 - [DATE] (#1132)" at bounding box center [418, 183] width 134 height 35
